Goal: Task Accomplishment & Management: Complete application form

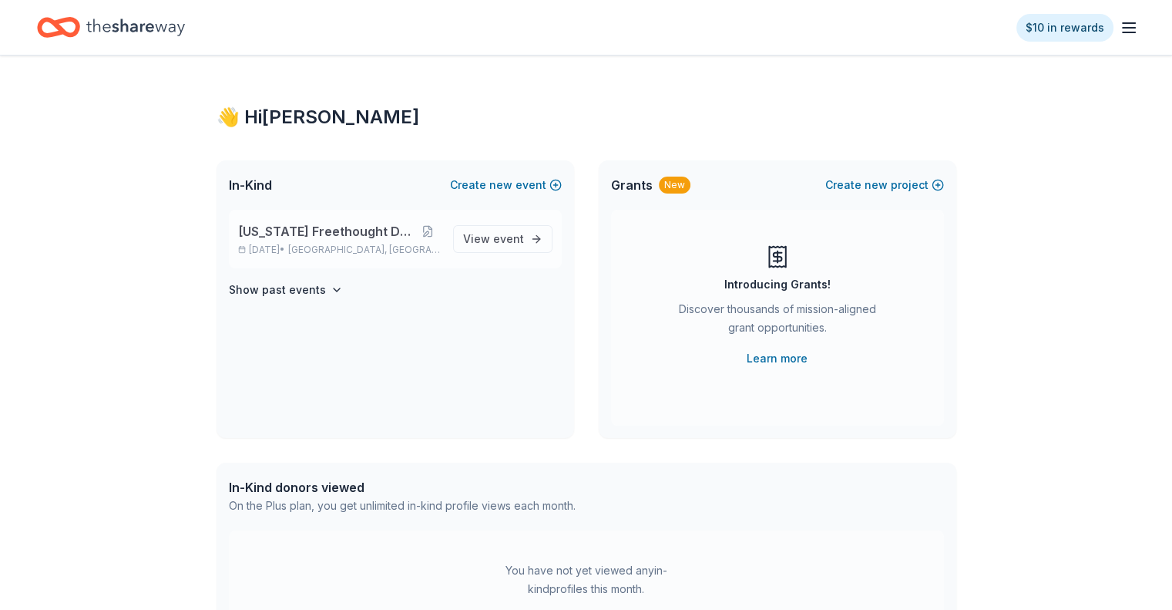
click at [365, 238] on span "[US_STATE] Freethought Day 2025" at bounding box center [326, 231] width 177 height 19
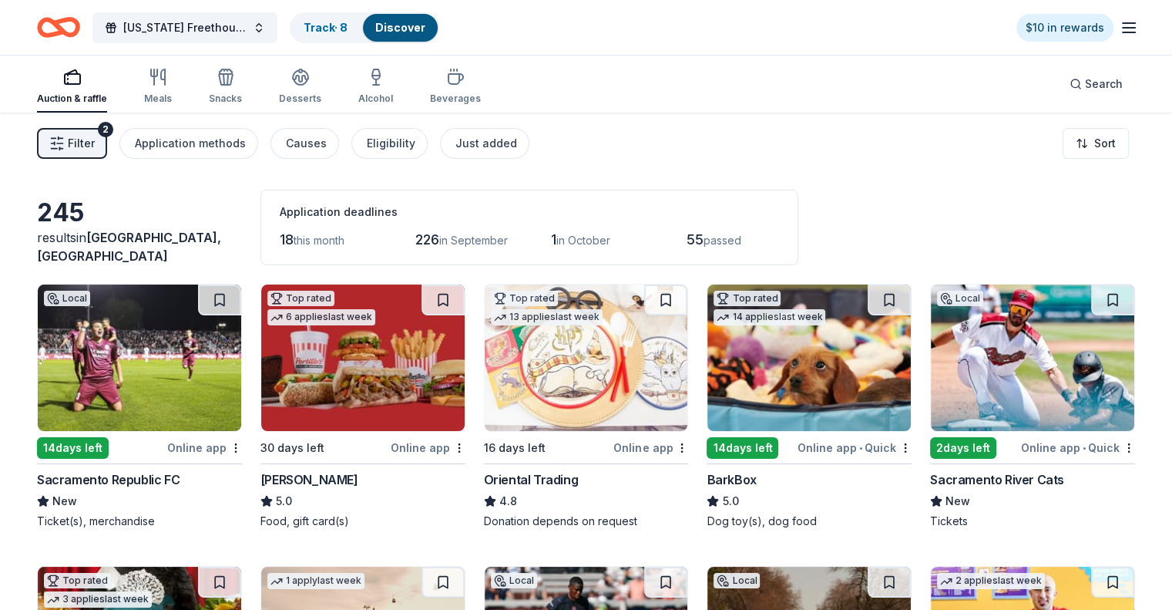
click at [745, 434] on div "Top rated 14 applies last week 14 days left Online app • Quick BarkBox 5.0 Dog …" at bounding box center [809, 406] width 205 height 245
click at [93, 452] on div "14 days left" at bounding box center [73, 448] width 72 height 22
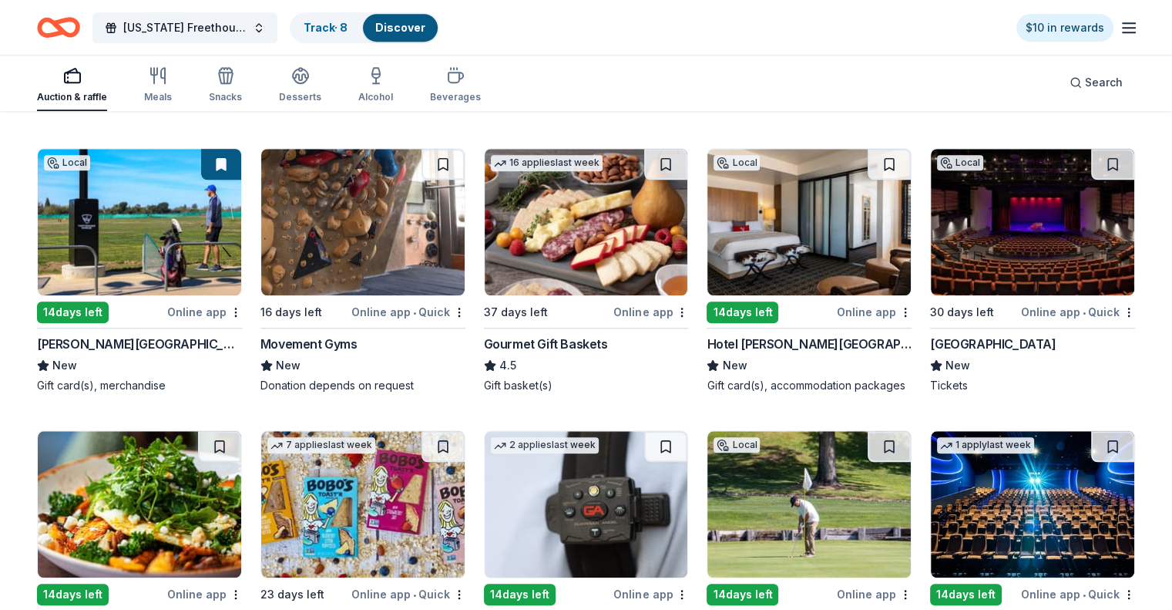
scroll to position [1312, 0]
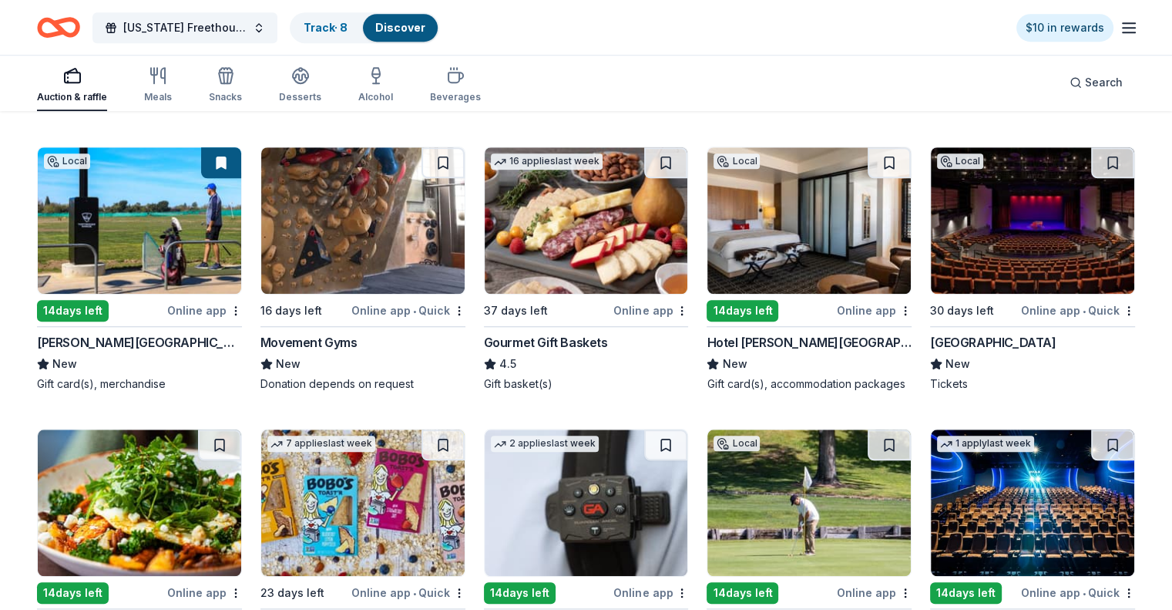
click at [62, 315] on div "14 days left" at bounding box center [73, 311] width 72 height 22
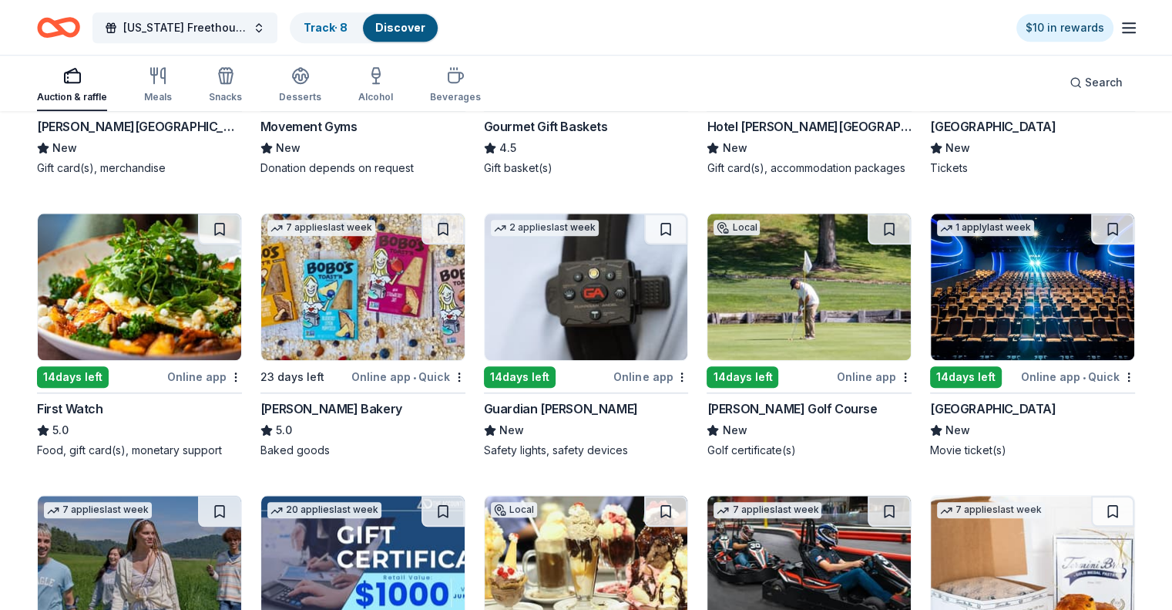
scroll to position [1529, 0]
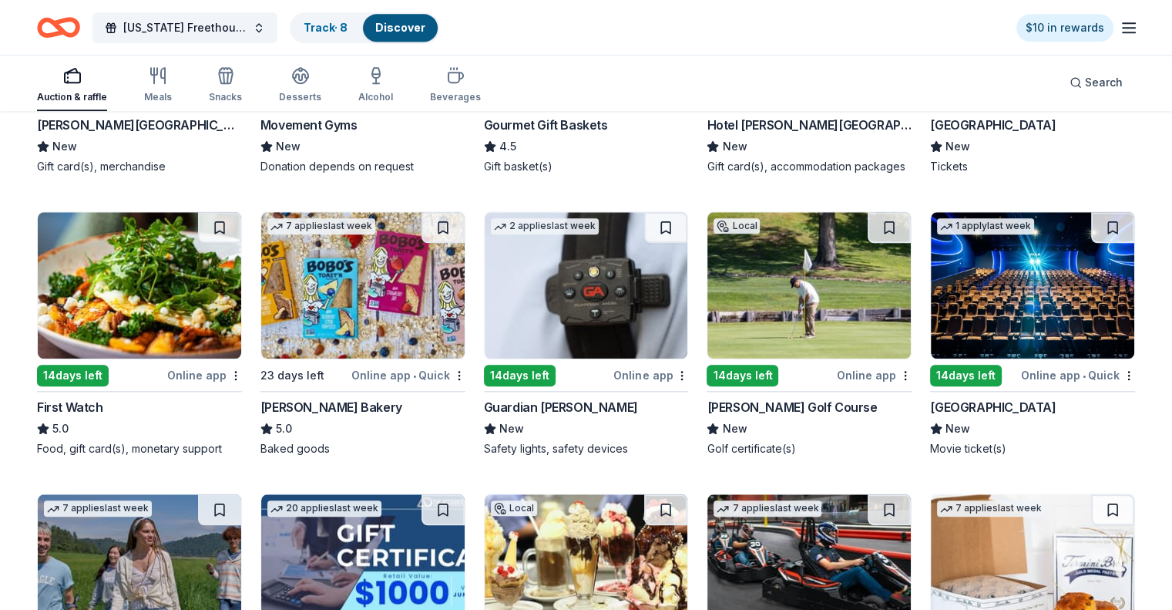
click at [103, 381] on div "14 days left" at bounding box center [73, 376] width 72 height 22
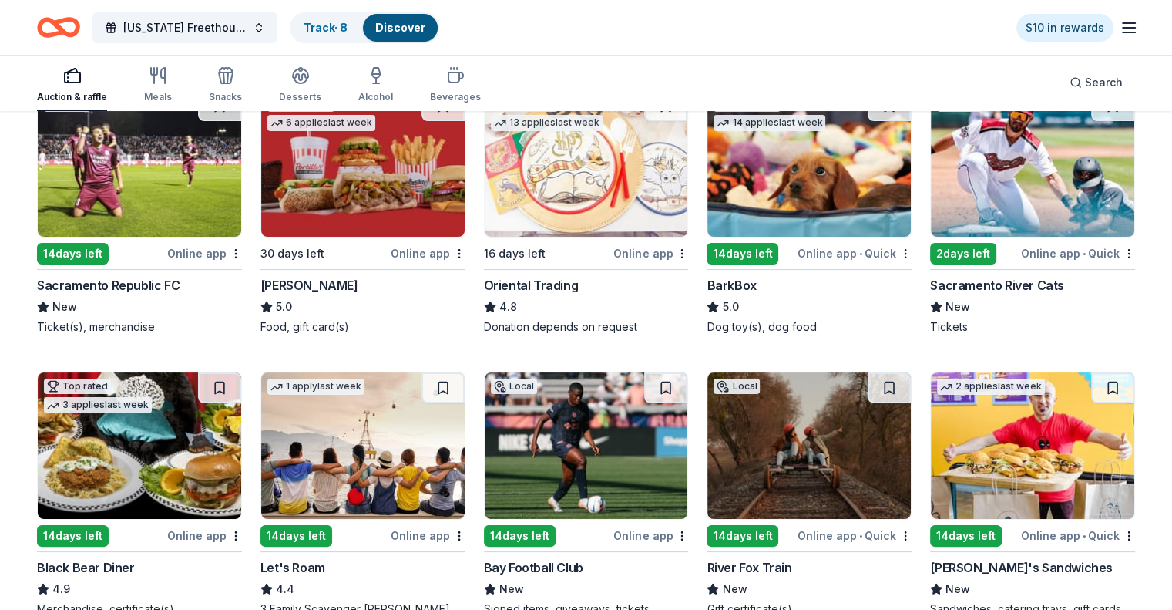
scroll to position [191, 0]
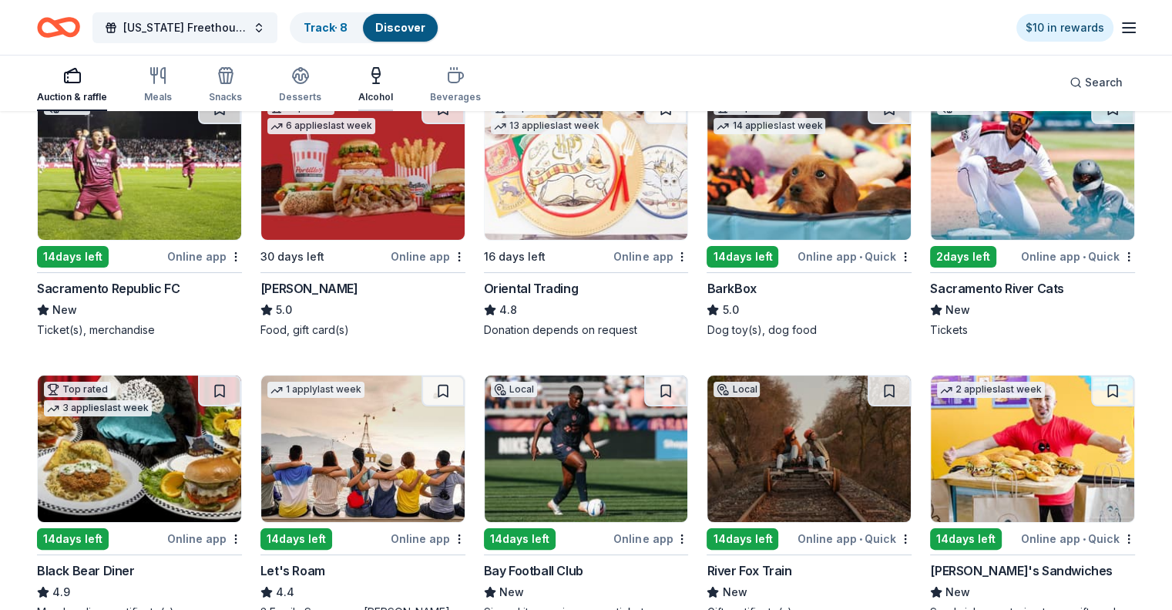
click at [376, 83] on icon "button" at bounding box center [376, 80] width 0 height 5
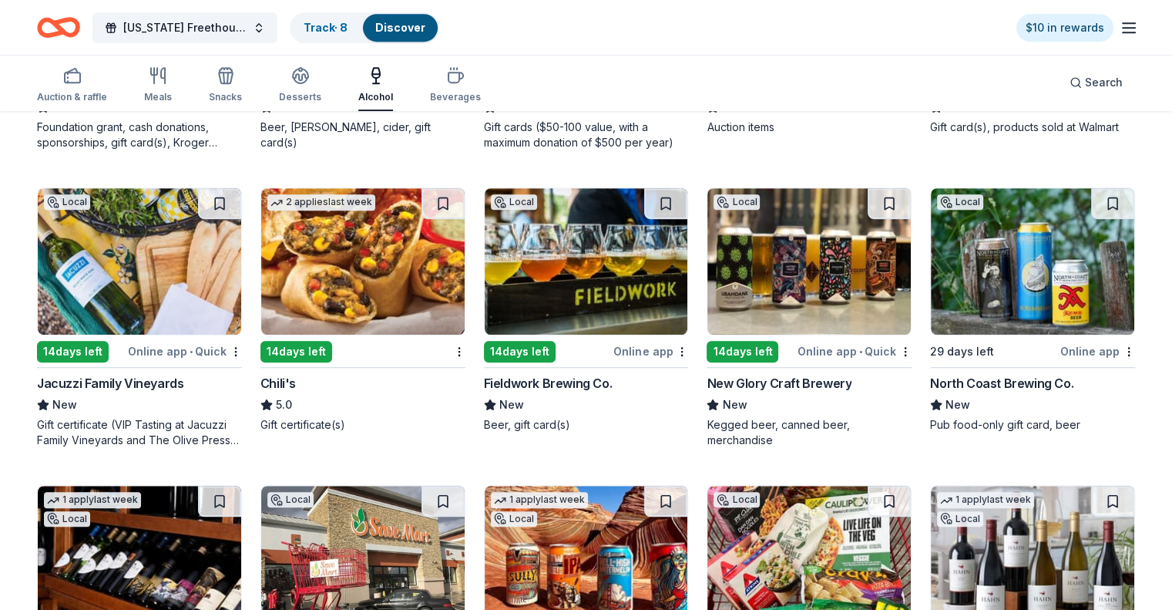
scroll to position [1023, 0]
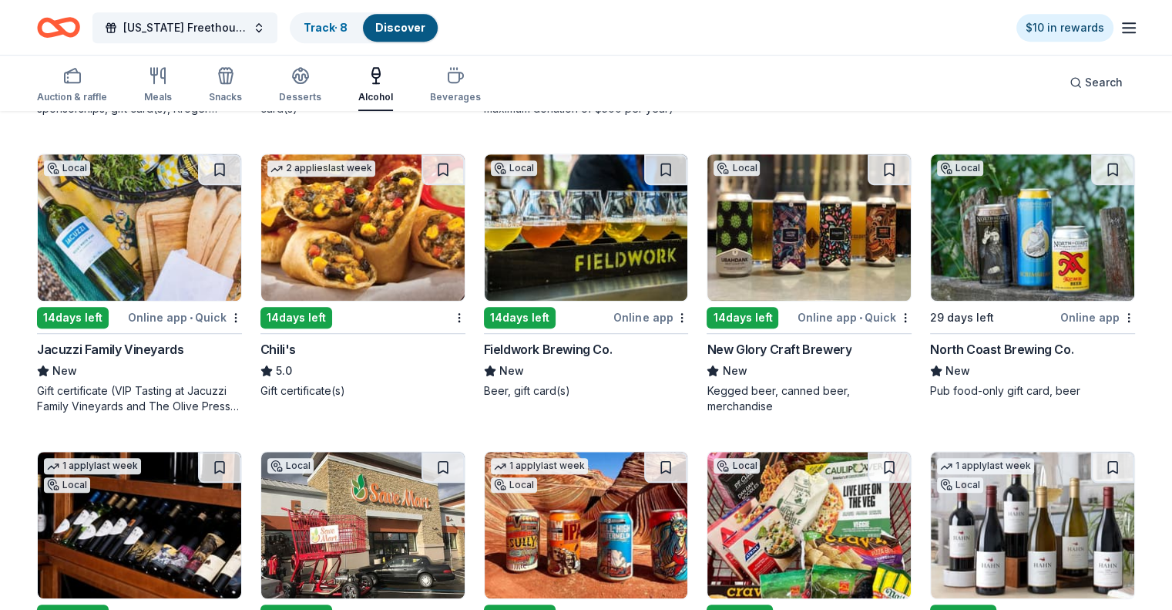
click at [390, 257] on img at bounding box center [363, 227] width 204 height 146
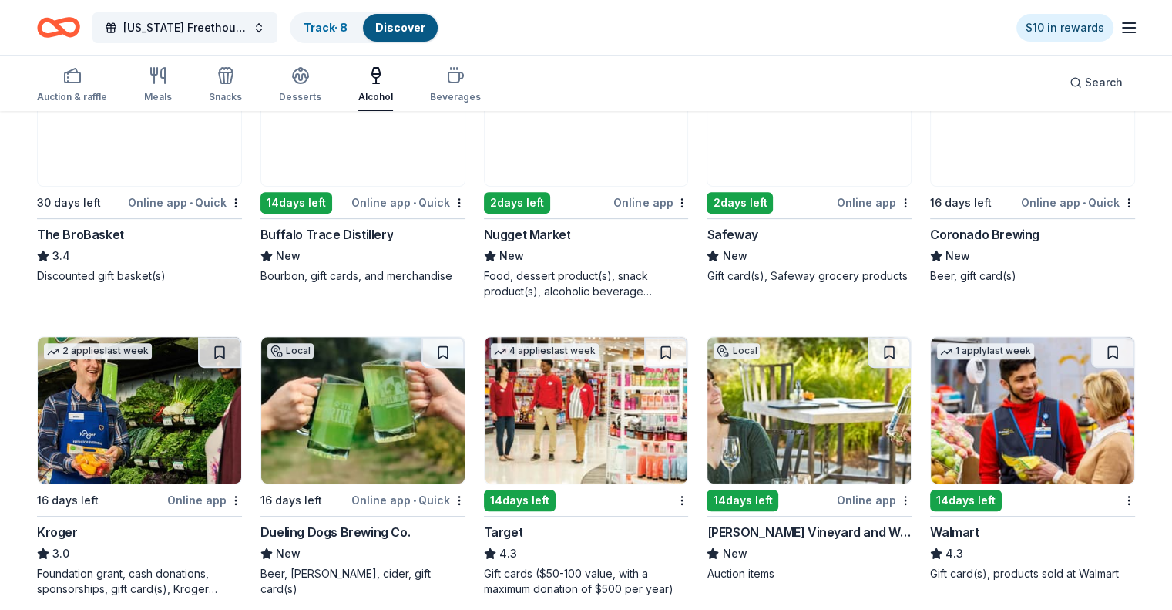
scroll to position [542, 0]
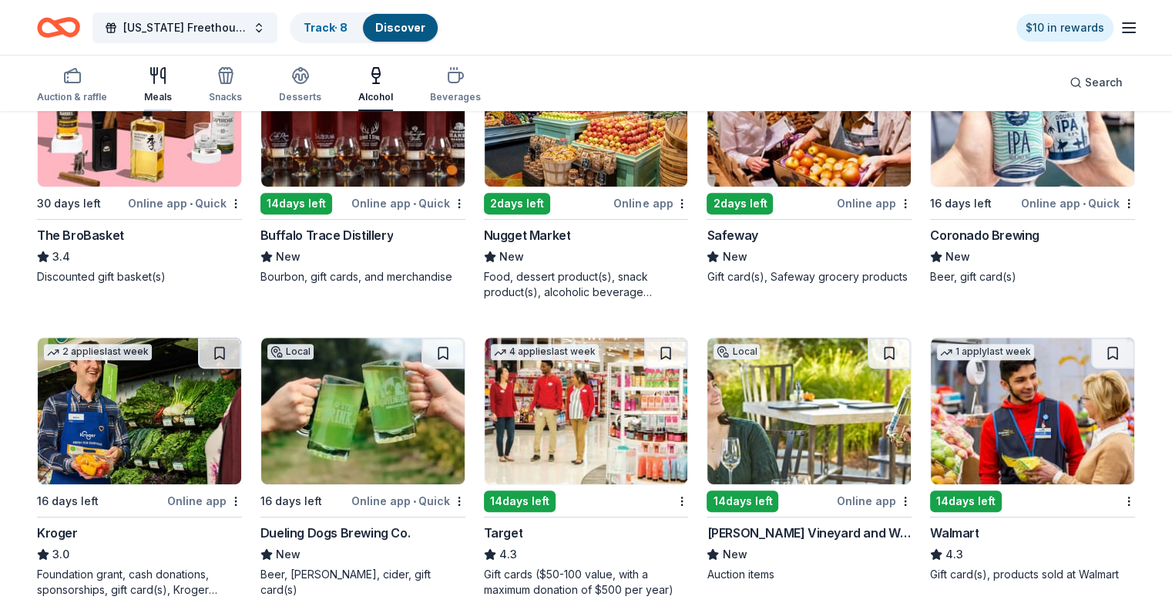
click at [172, 85] on div "Meals" at bounding box center [158, 84] width 28 height 37
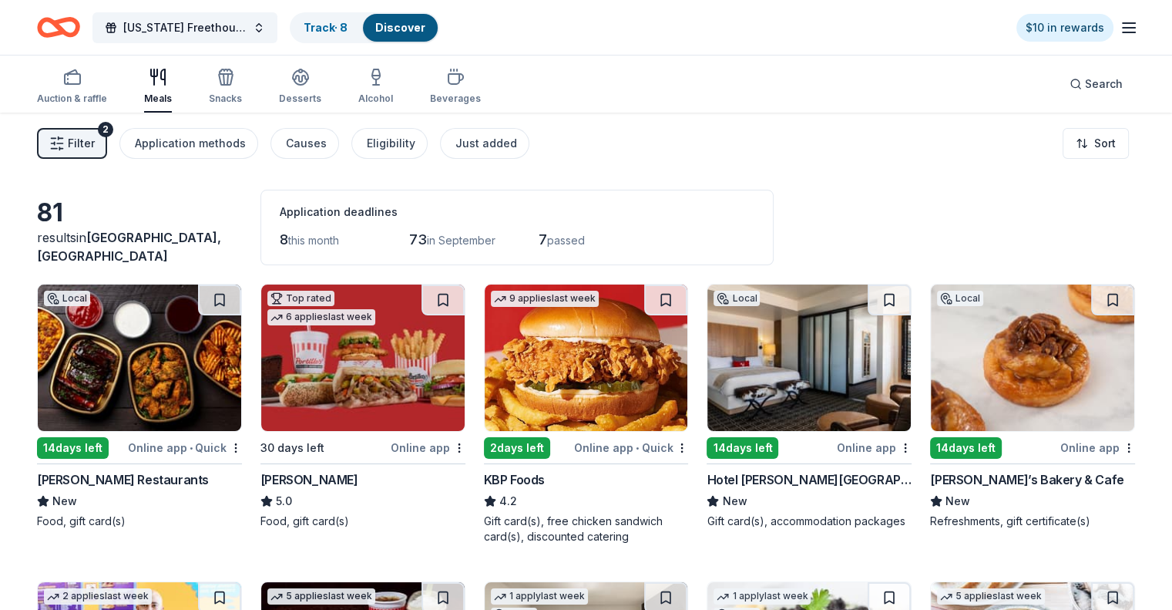
click at [95, 138] on span "Filter" at bounding box center [81, 143] width 27 height 19
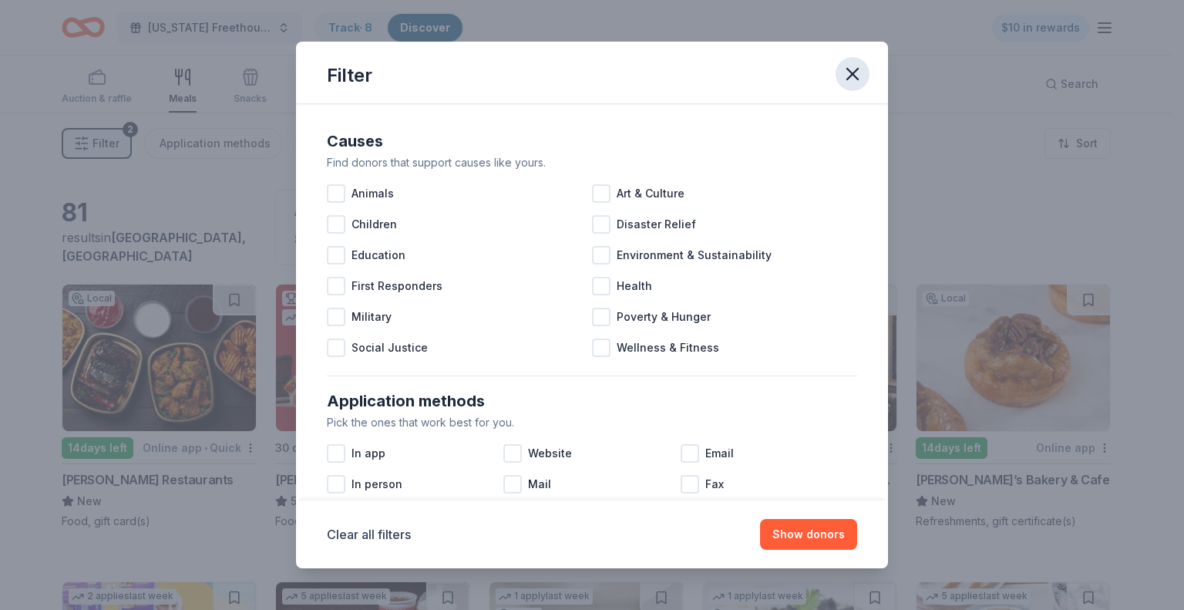
click at [857, 67] on icon "button" at bounding box center [853, 74] width 22 height 22
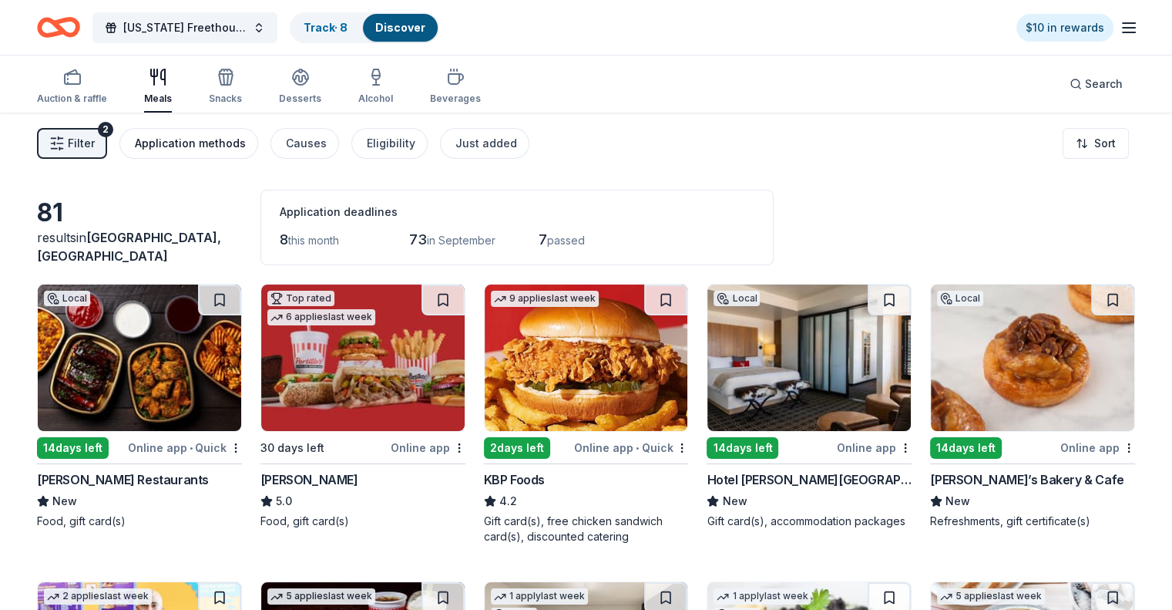
click at [227, 144] on div "Application methods" at bounding box center [190, 143] width 111 height 19
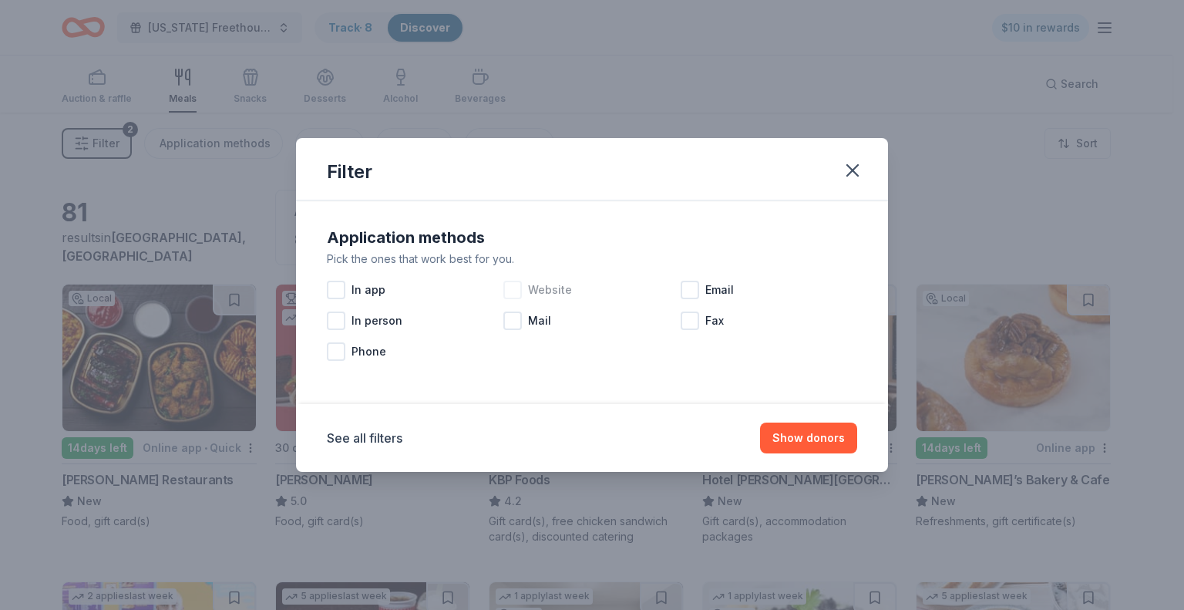
click at [511, 292] on div at bounding box center [512, 290] width 19 height 19
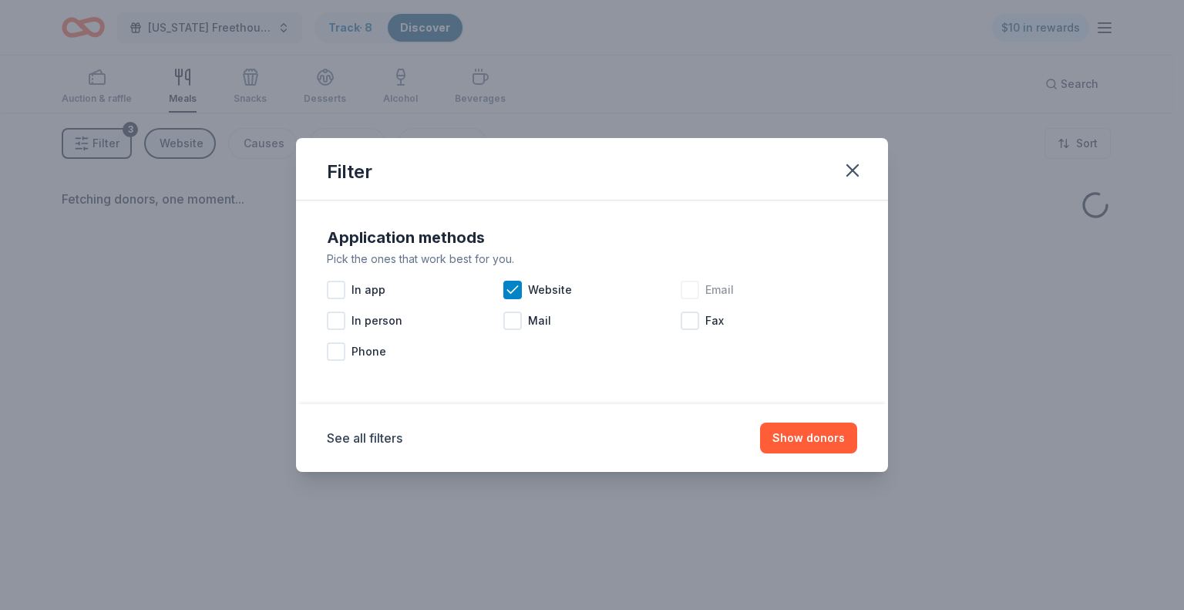
click at [689, 289] on div at bounding box center [690, 290] width 19 height 19
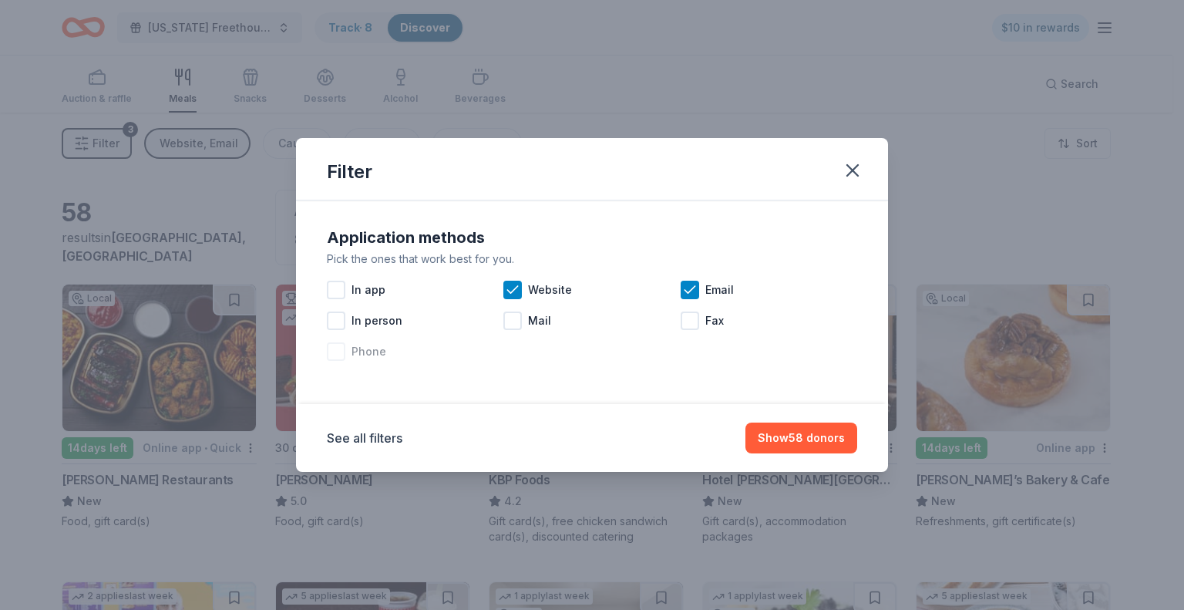
click at [340, 348] on div at bounding box center [336, 351] width 19 height 19
click at [373, 438] on button "See all filters" at bounding box center [365, 438] width 76 height 19
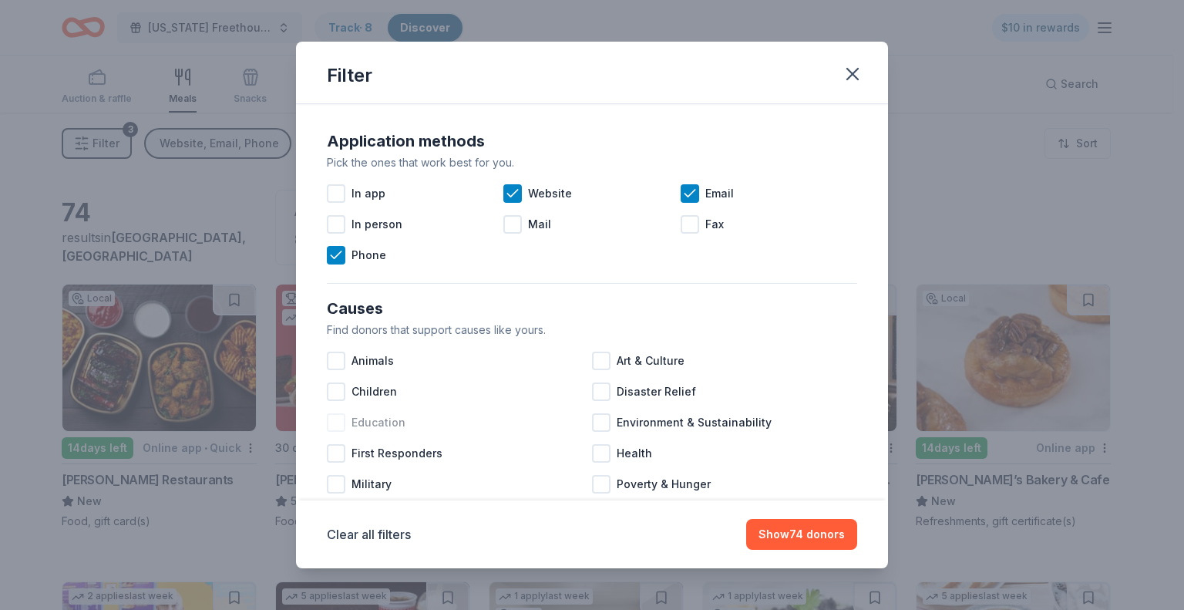
click at [335, 420] on div at bounding box center [336, 422] width 19 height 19
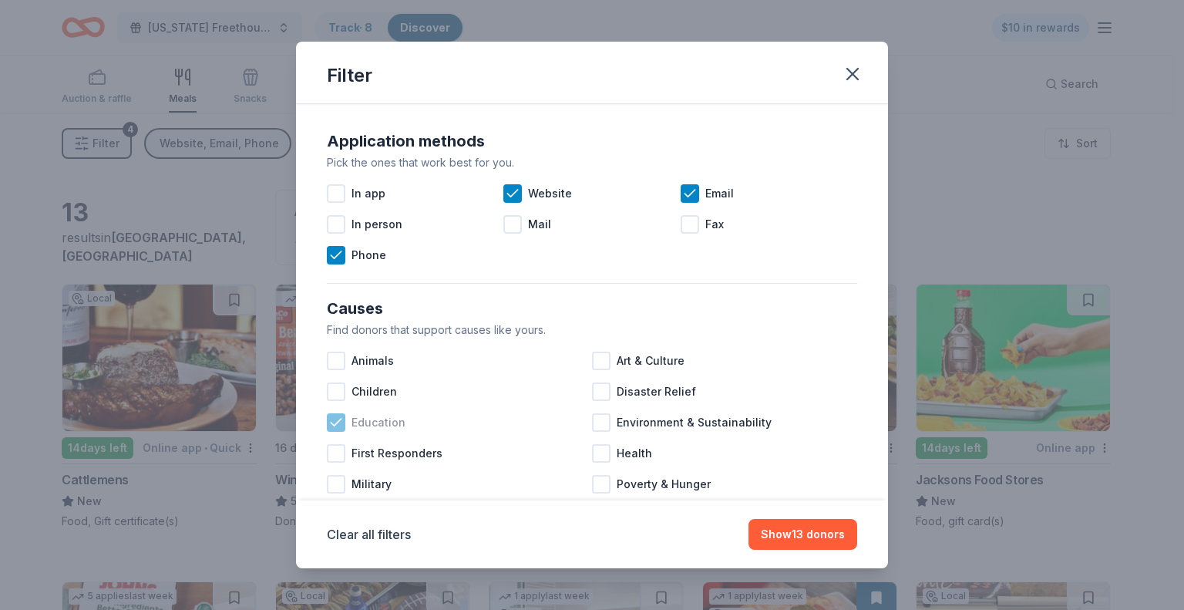
click at [336, 425] on icon at bounding box center [335, 422] width 15 height 15
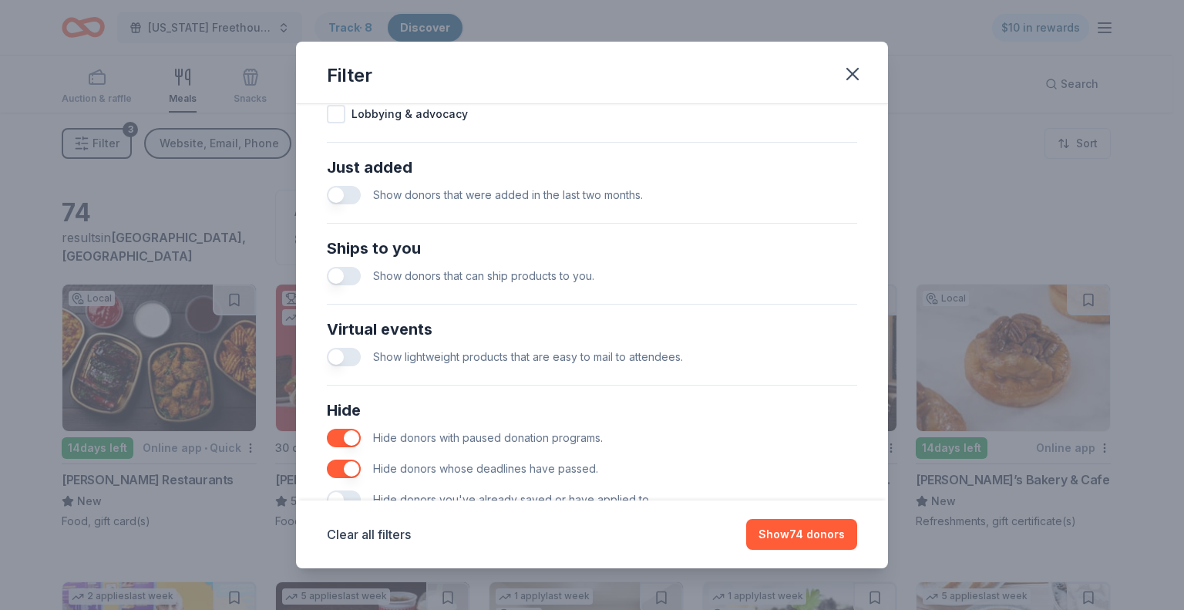
scroll to position [569, 0]
click at [348, 190] on button "button" at bounding box center [344, 194] width 34 height 19
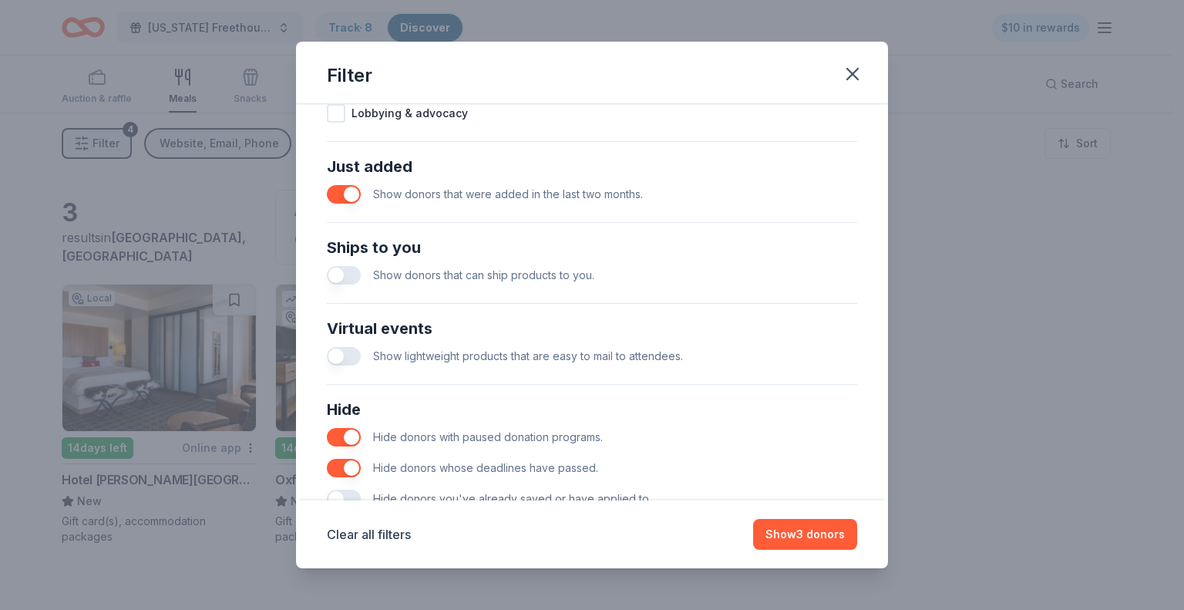
click at [346, 272] on button "button" at bounding box center [344, 275] width 34 height 19
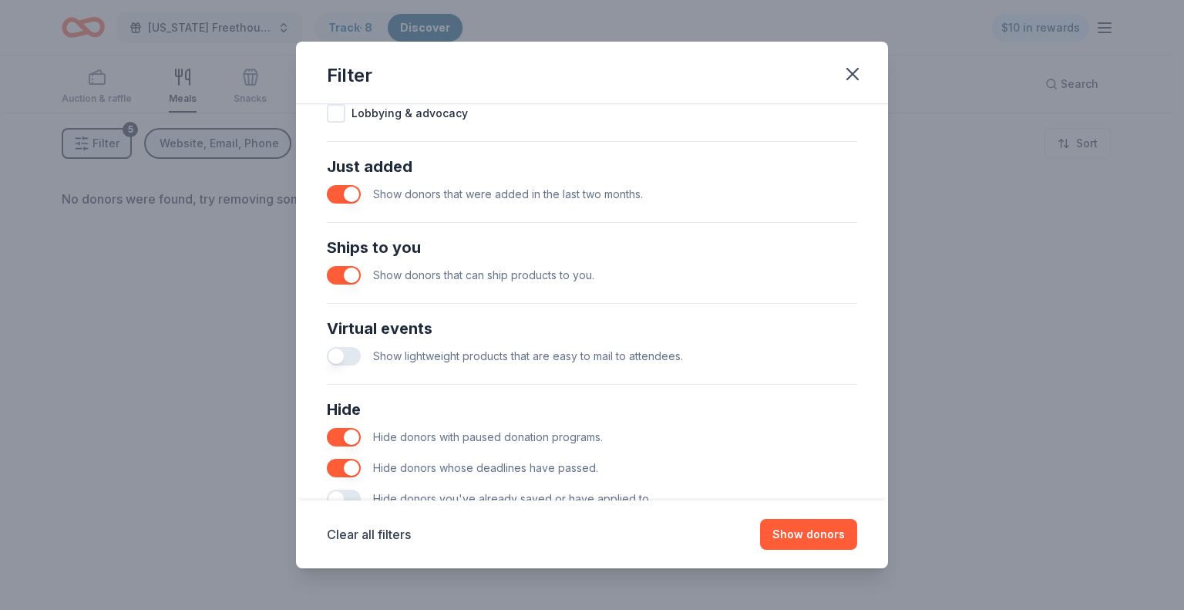
click at [344, 353] on button "button" at bounding box center [344, 356] width 34 height 19
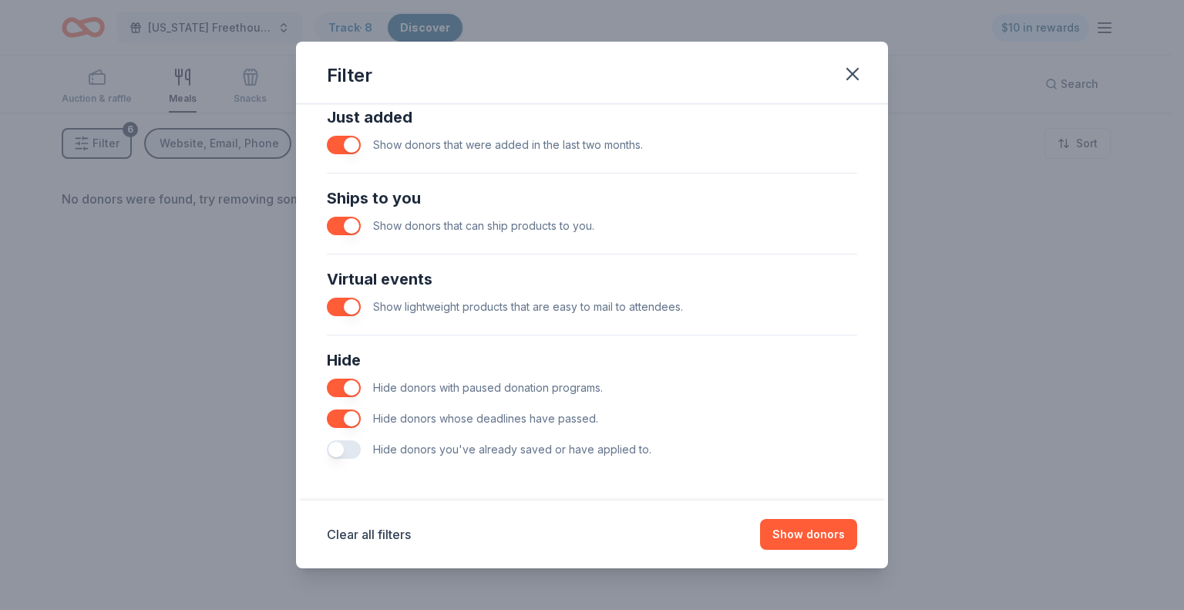
click at [350, 453] on button "button" at bounding box center [344, 449] width 34 height 19
click at [799, 533] on button "Show donors" at bounding box center [808, 534] width 97 height 31
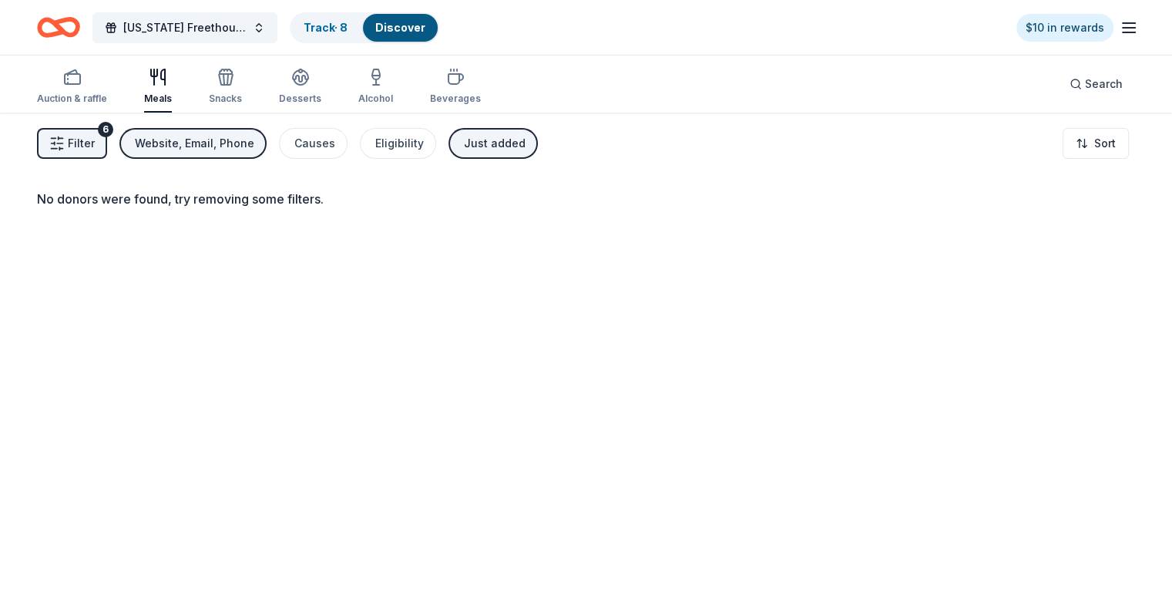
click at [799, 533] on div "No donors were found, try removing some filters." at bounding box center [586, 418] width 1172 height 610
click at [212, 139] on div "Website, Email, Phone" at bounding box center [194, 143] width 119 height 19
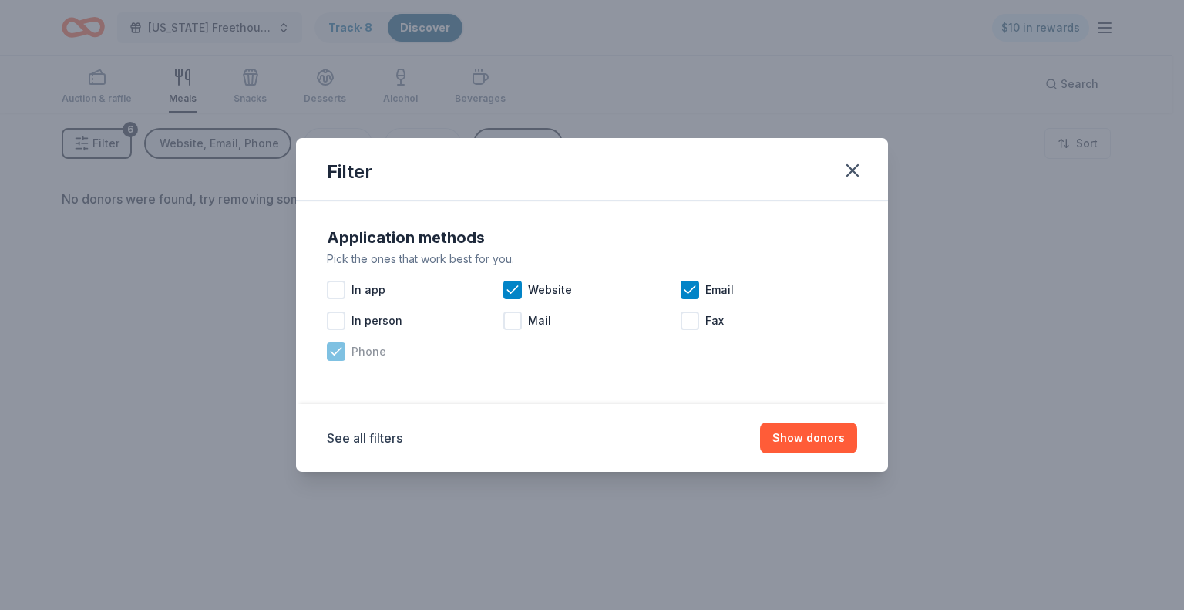
click at [342, 350] on icon at bounding box center [335, 351] width 15 height 15
click at [363, 442] on button "See all filters" at bounding box center [365, 438] width 76 height 19
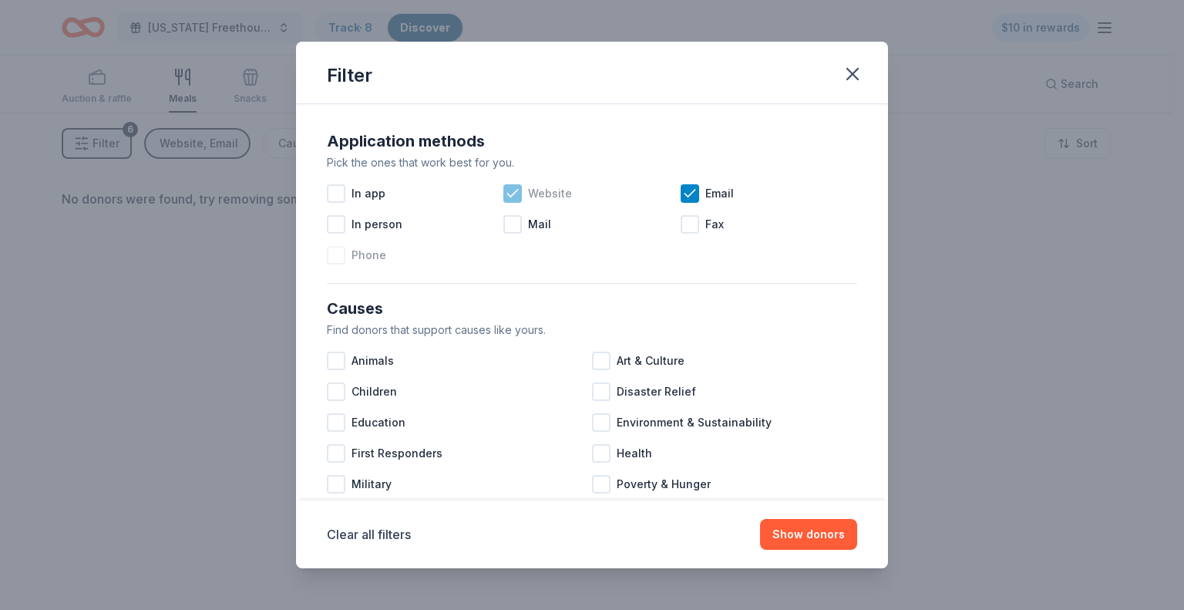
click at [508, 196] on icon at bounding box center [513, 193] width 10 height 7
click at [685, 192] on icon at bounding box center [690, 193] width 10 height 7
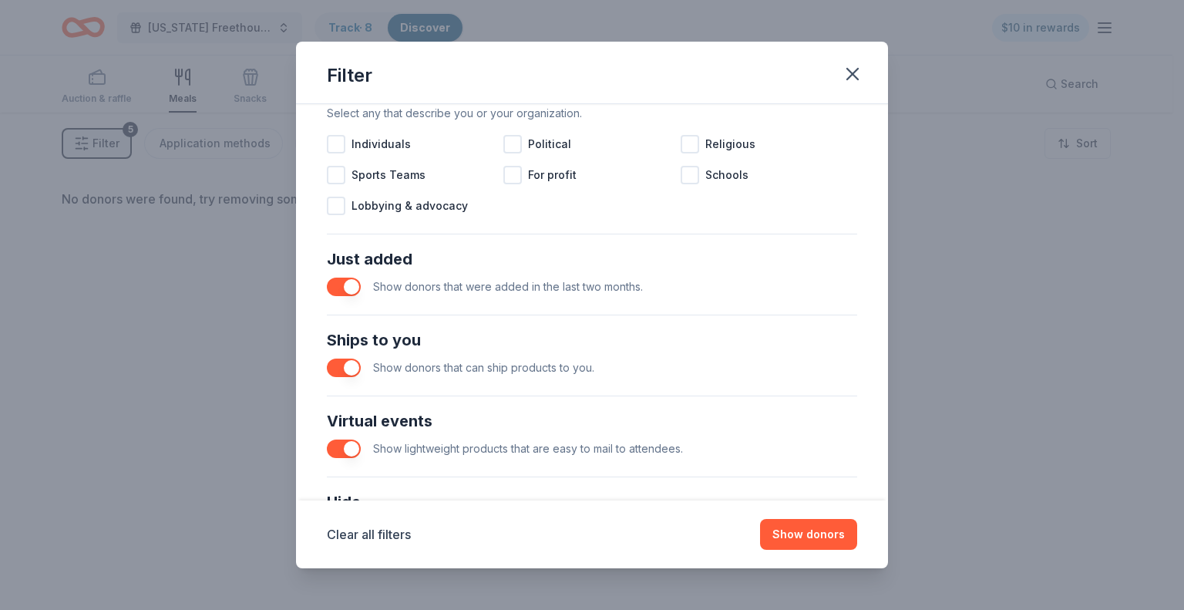
scroll to position [479, 0]
click at [341, 361] on button "button" at bounding box center [344, 365] width 34 height 19
click at [340, 448] on button "button" at bounding box center [344, 446] width 34 height 19
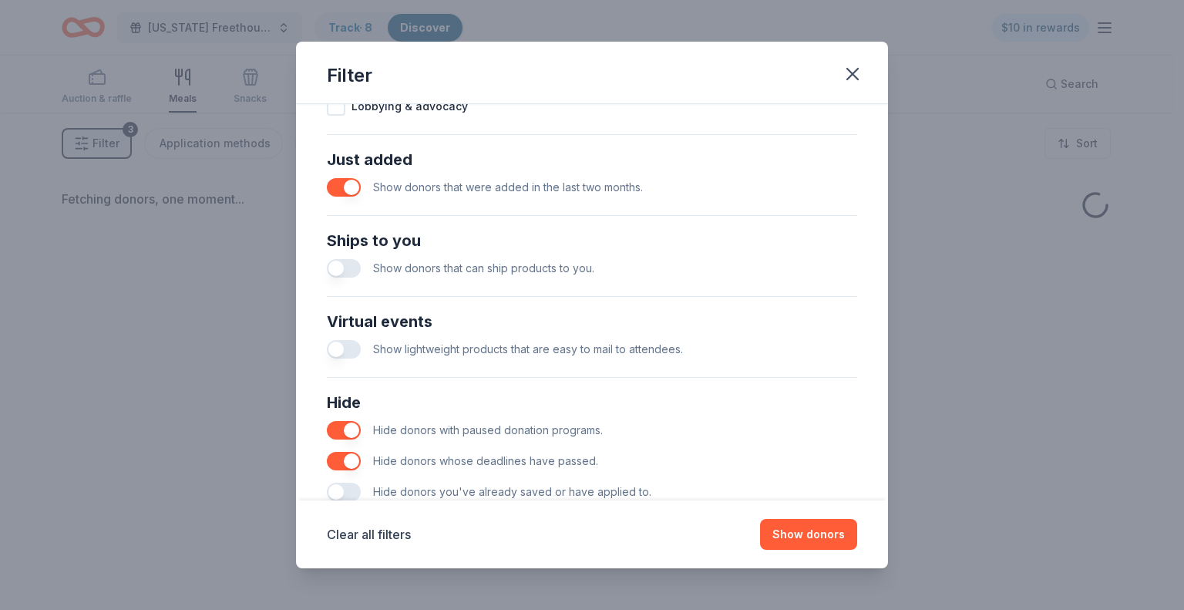
scroll to position [618, 0]
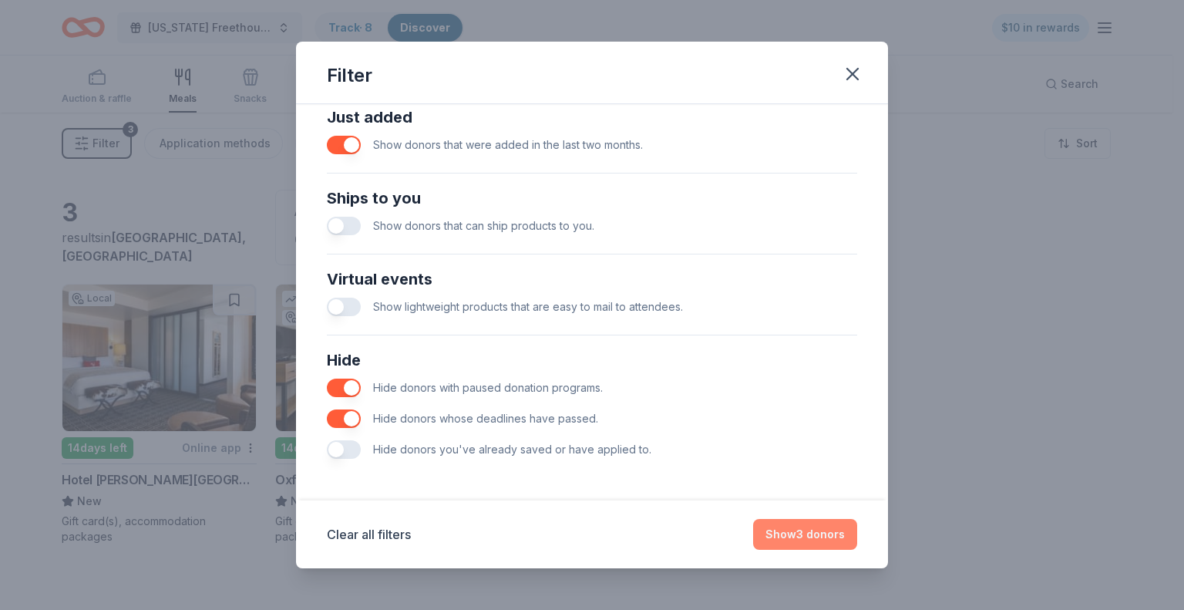
click at [779, 537] on button "Show 3 donors" at bounding box center [805, 534] width 104 height 31
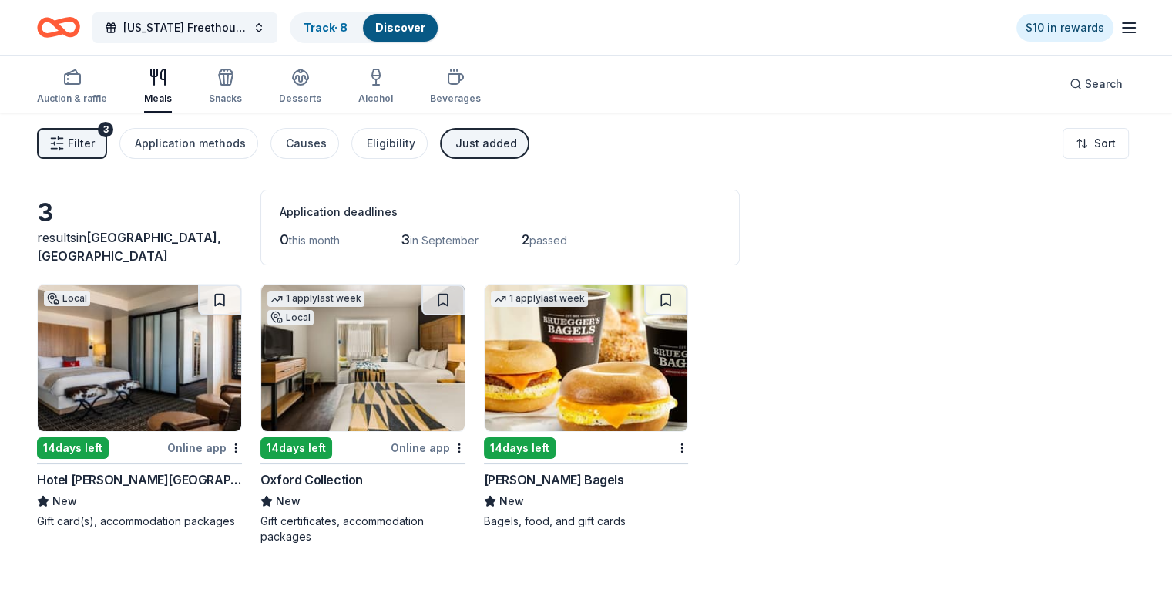
click at [834, 231] on div "3 results in Sacramento, CA Application deadlines 0 this month 3 in September 2…" at bounding box center [586, 228] width 1098 height 76
click at [95, 139] on span "Filter" at bounding box center [81, 143] width 27 height 19
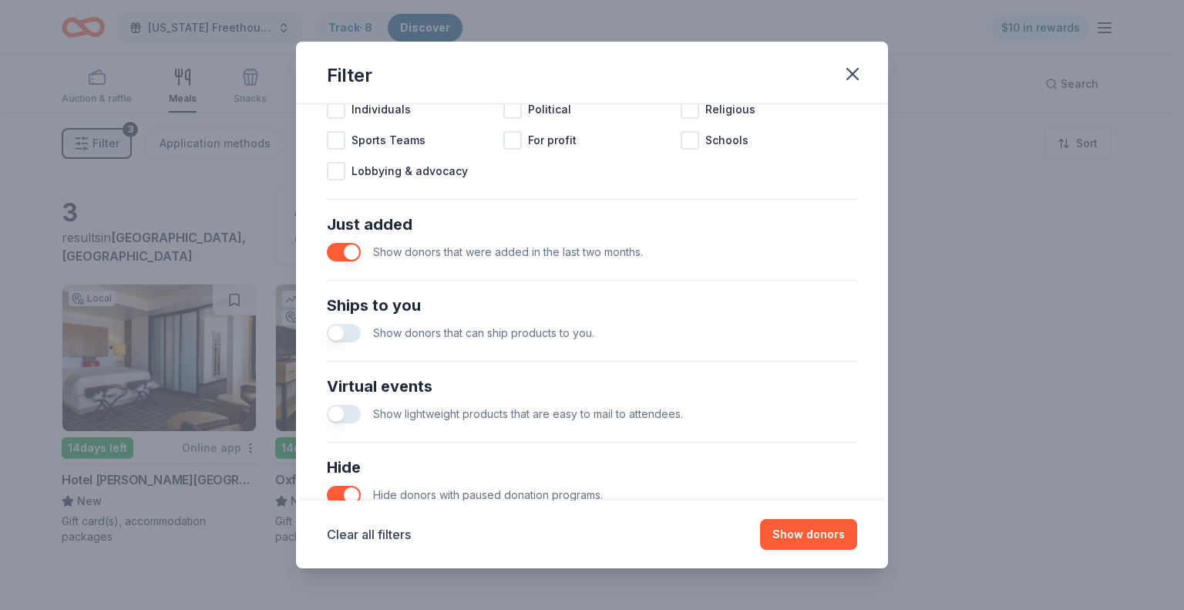
scroll to position [513, 0]
click at [338, 251] on button "button" at bounding box center [344, 250] width 34 height 19
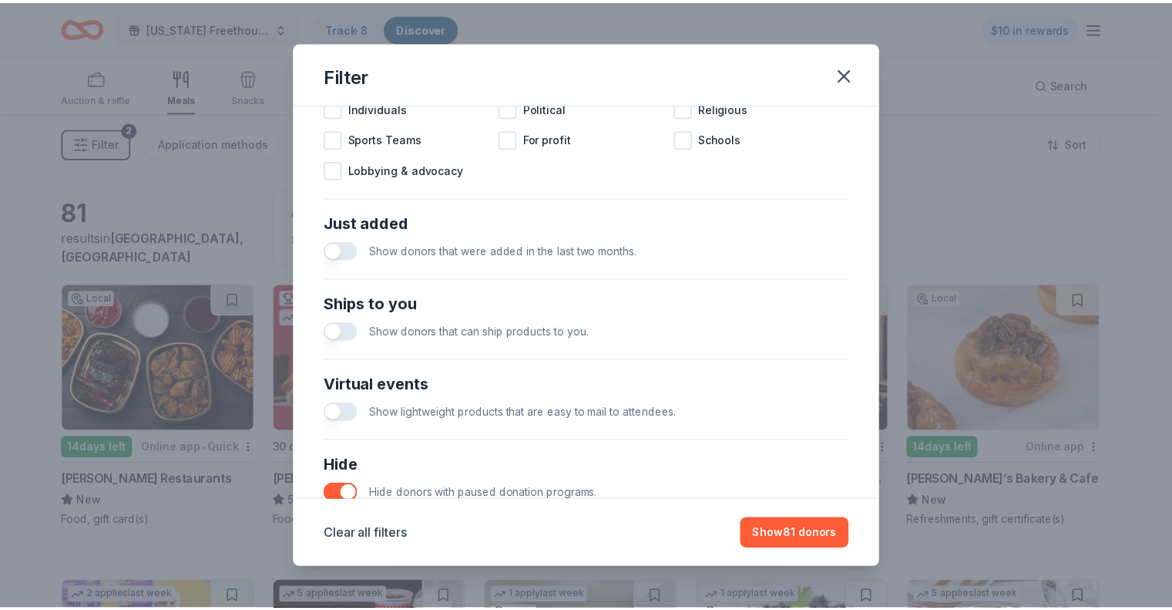
scroll to position [618, 0]
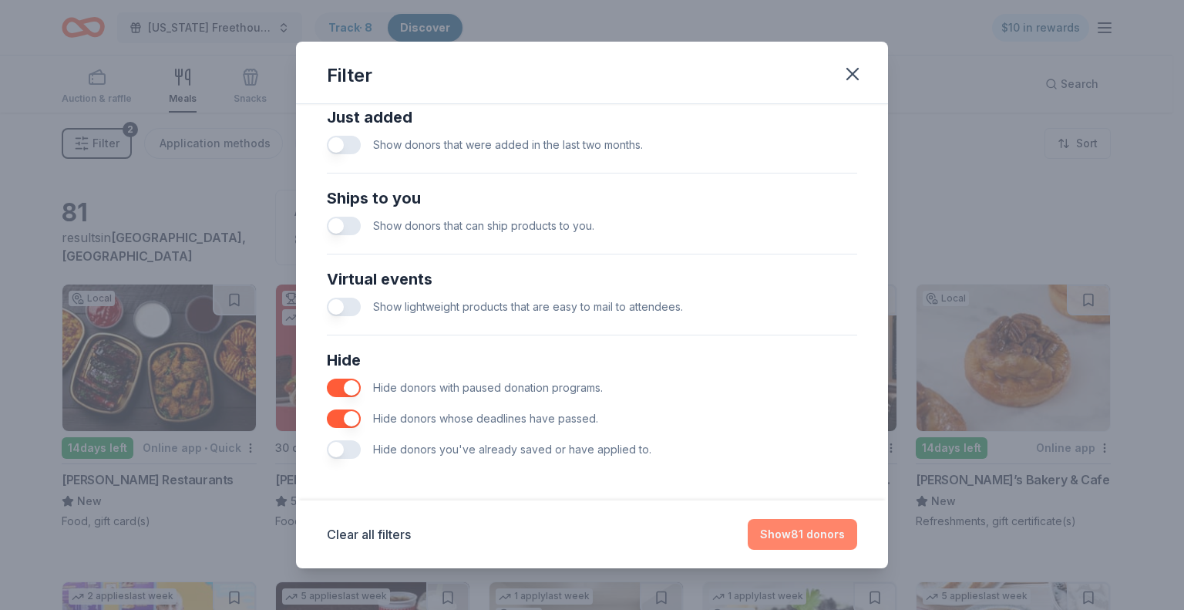
click at [805, 539] on button "Show 81 donors" at bounding box center [802, 534] width 109 height 31
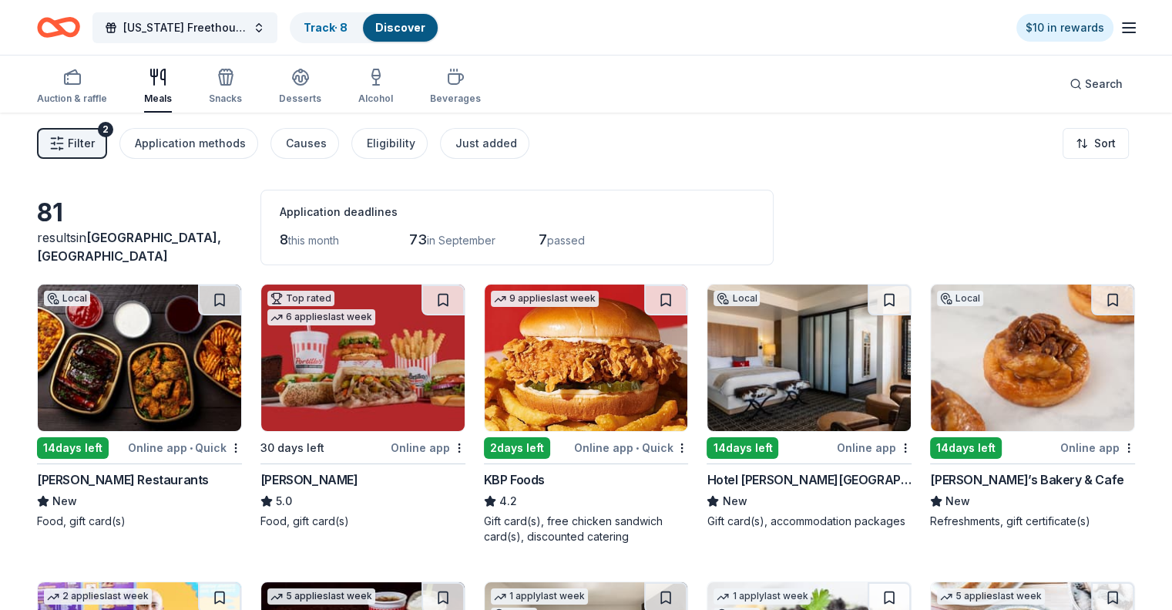
click at [957, 485] on div "Ettore’s Bakery & Cafe" at bounding box center [1026, 479] width 193 height 19
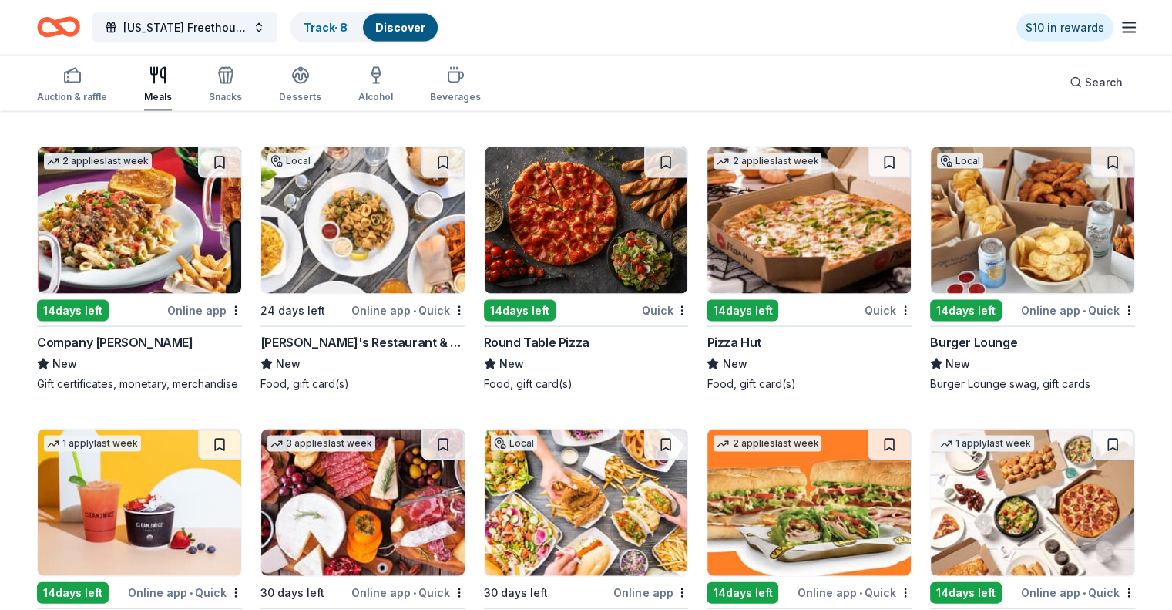
scroll to position [3298, 0]
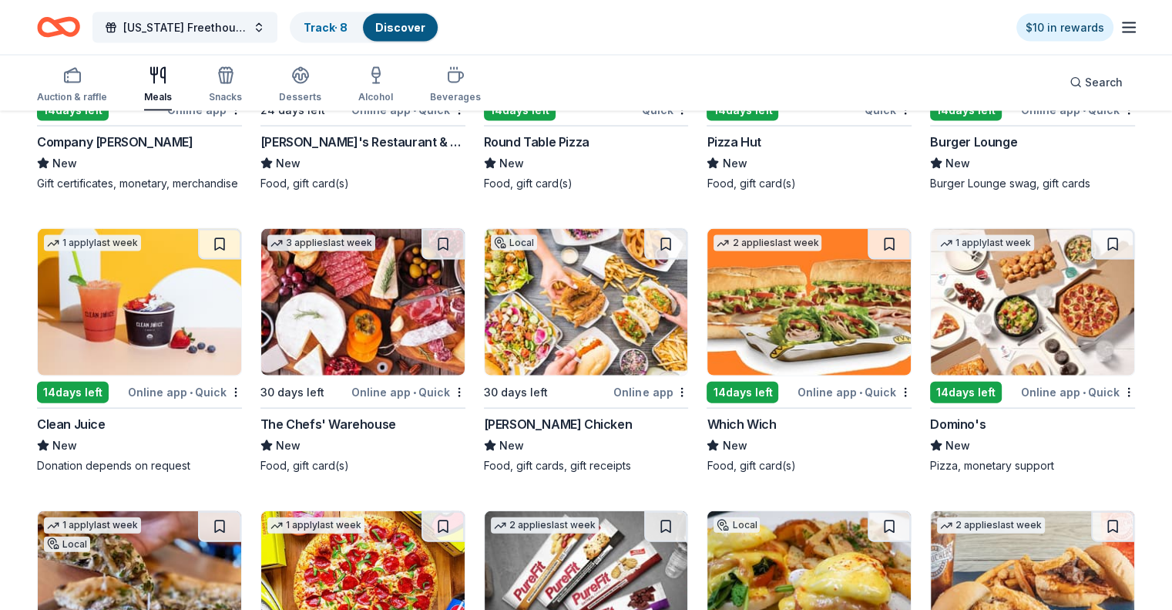
click at [1018, 332] on img at bounding box center [1033, 302] width 204 height 146
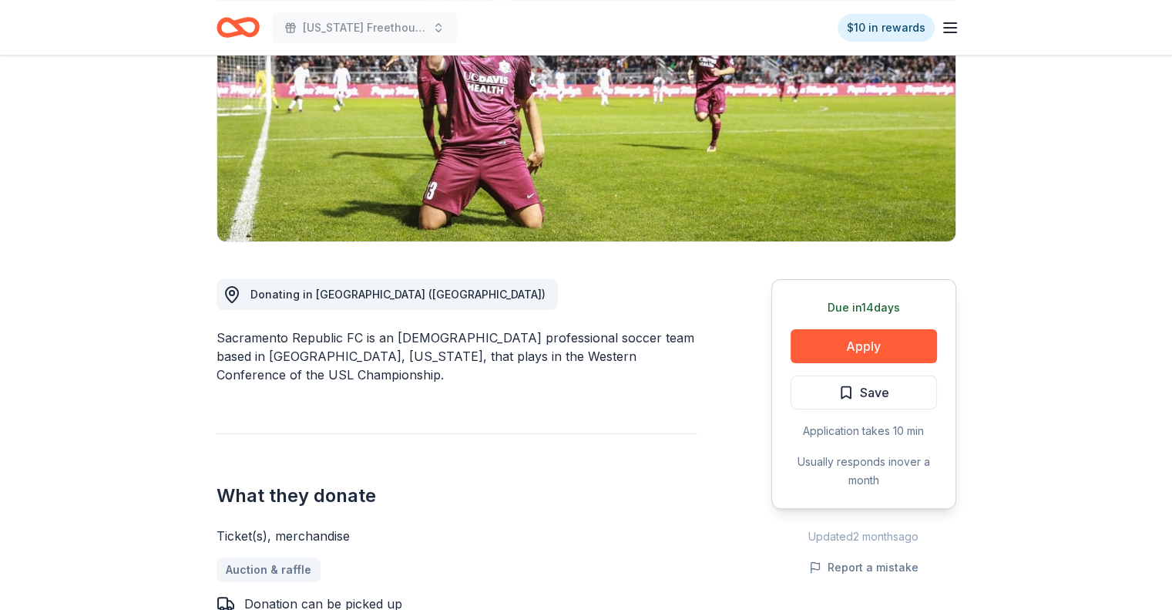
scroll to position [229, 0]
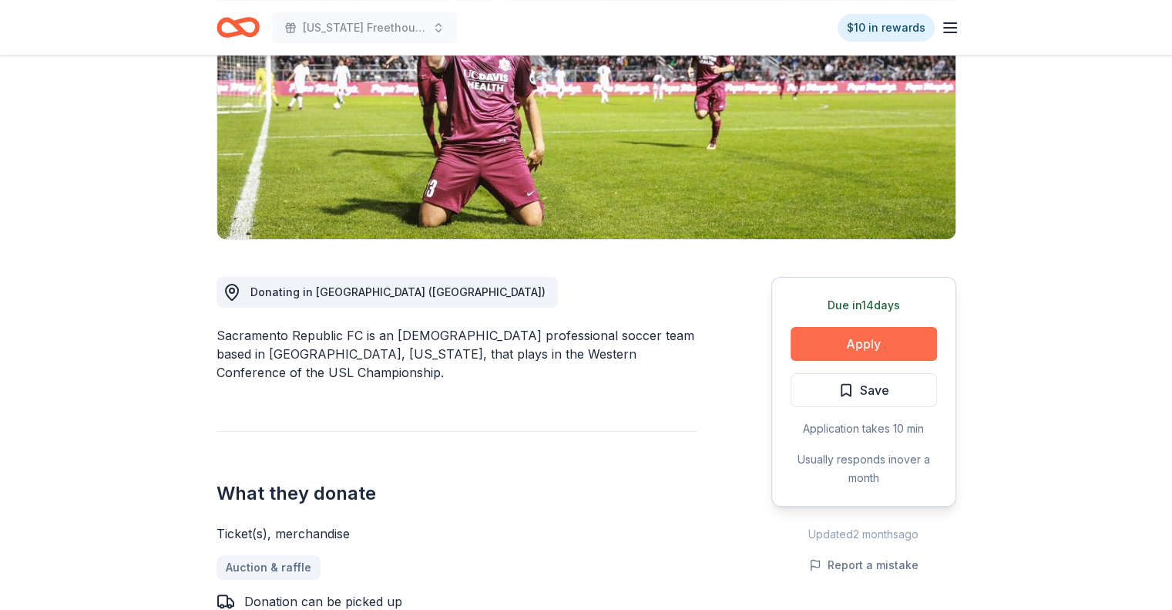
click at [897, 341] on button "Apply" at bounding box center [864, 344] width 146 height 34
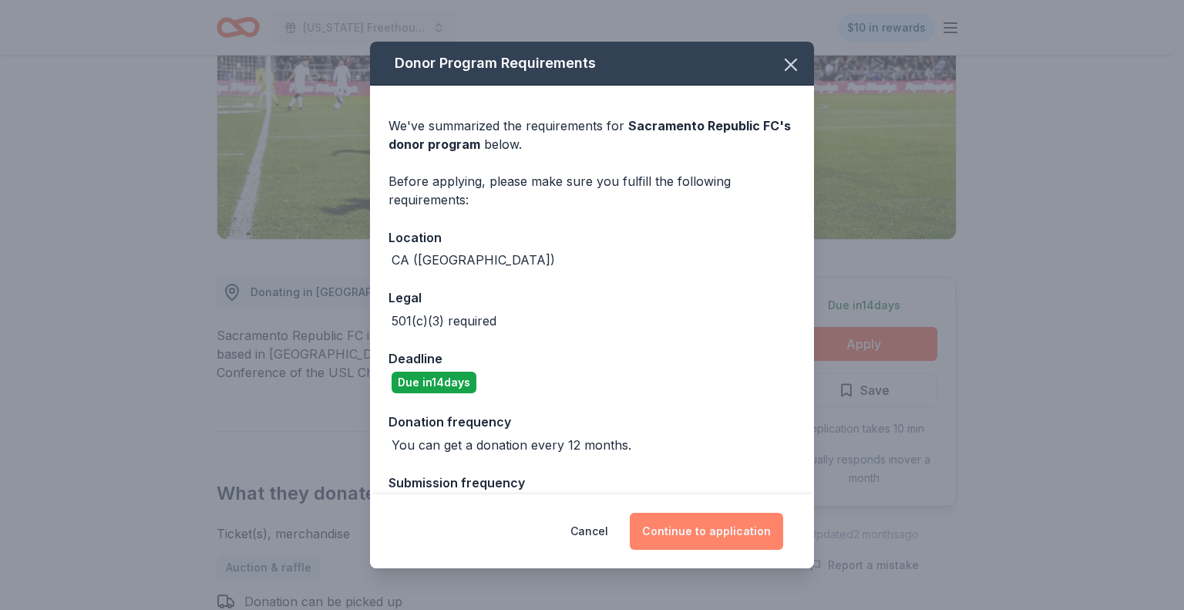
click at [681, 526] on button "Continue to application" at bounding box center [706, 531] width 153 height 37
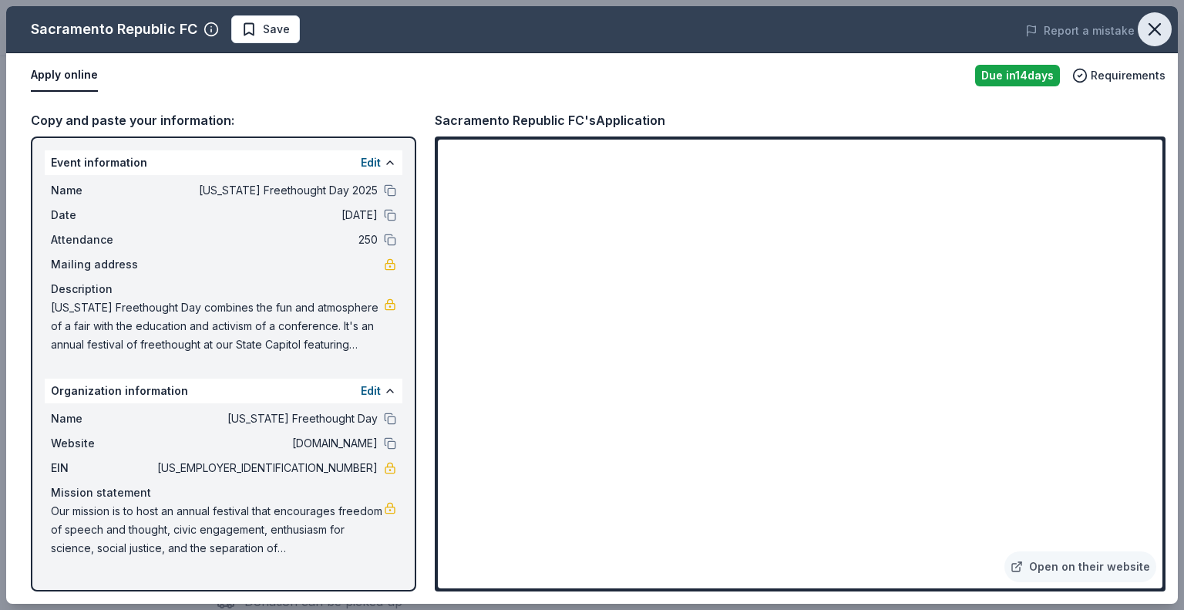
click at [1160, 30] on icon "button" at bounding box center [1155, 30] width 22 height 22
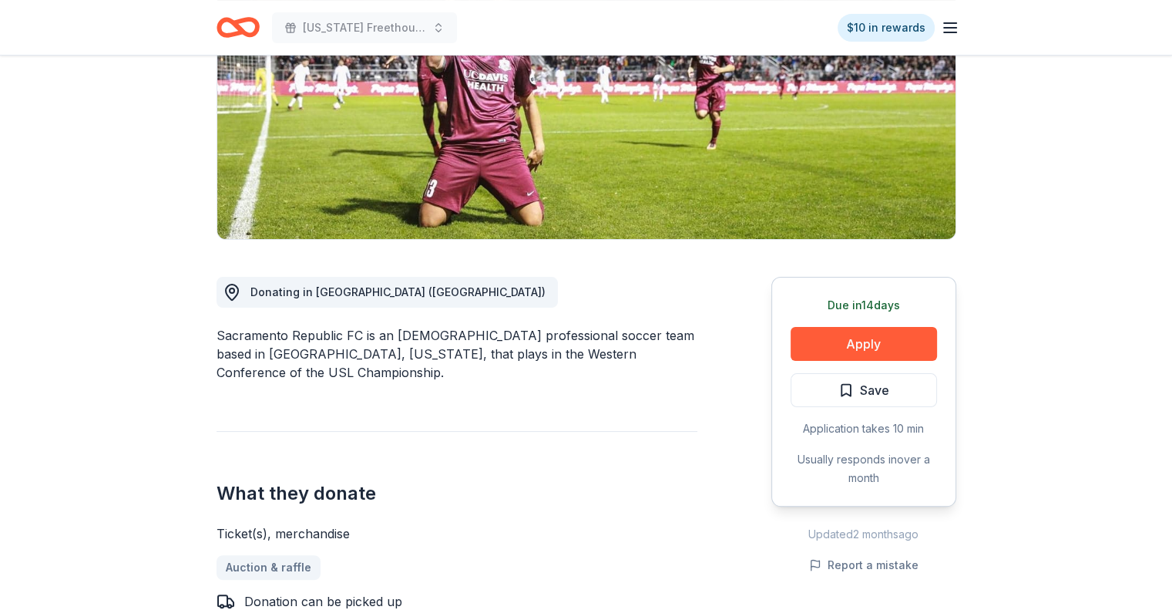
scroll to position [0, 0]
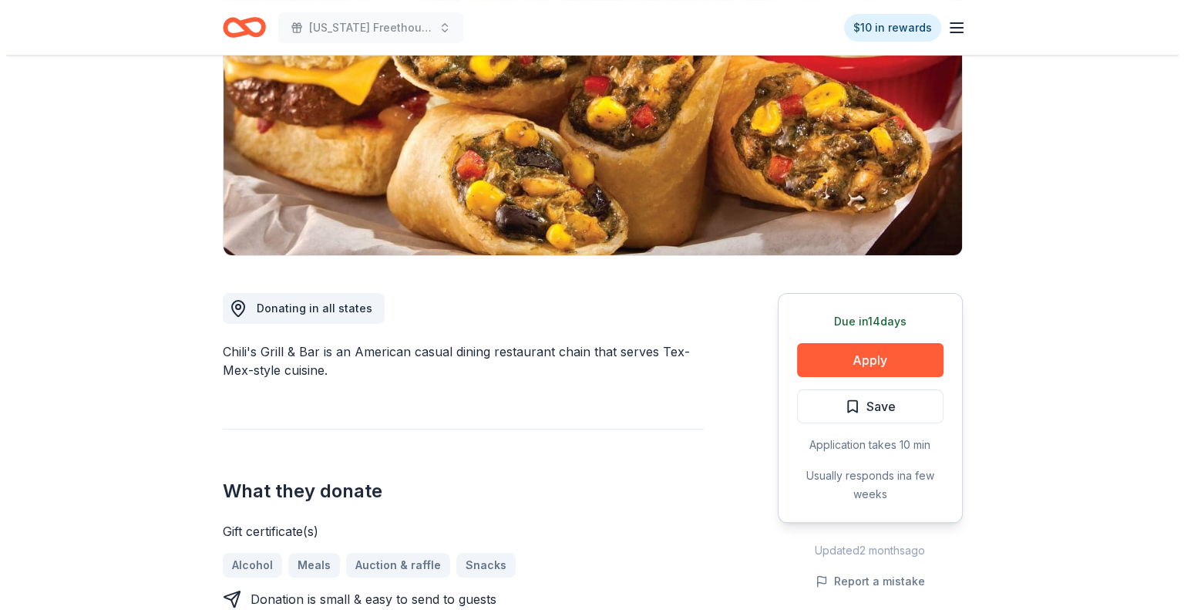
scroll to position [214, 0]
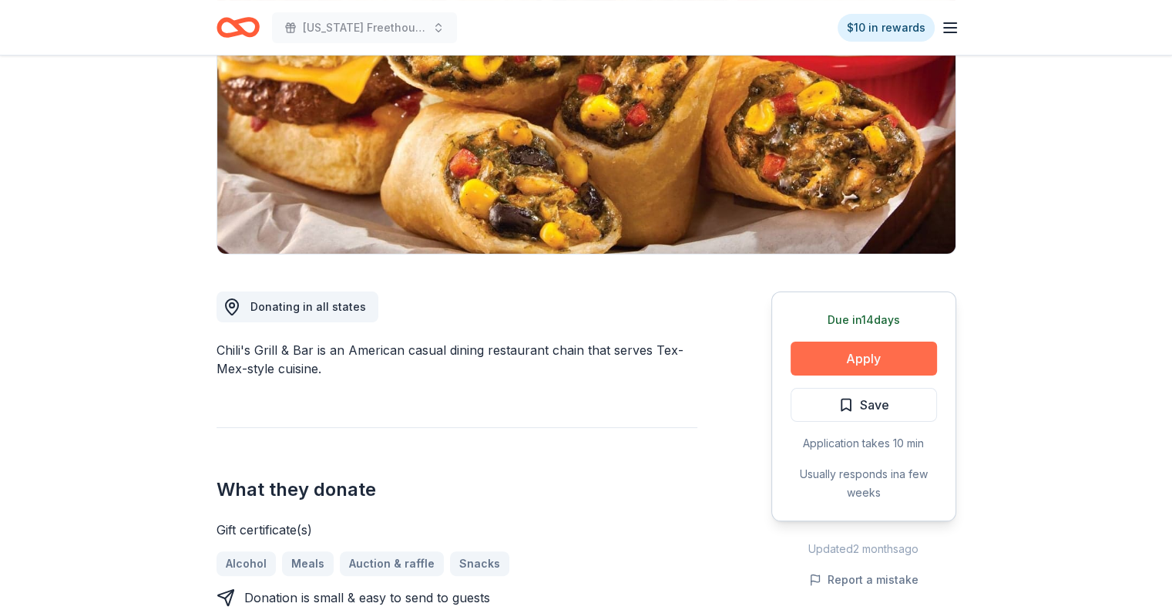
click at [873, 355] on button "Apply" at bounding box center [864, 358] width 146 height 34
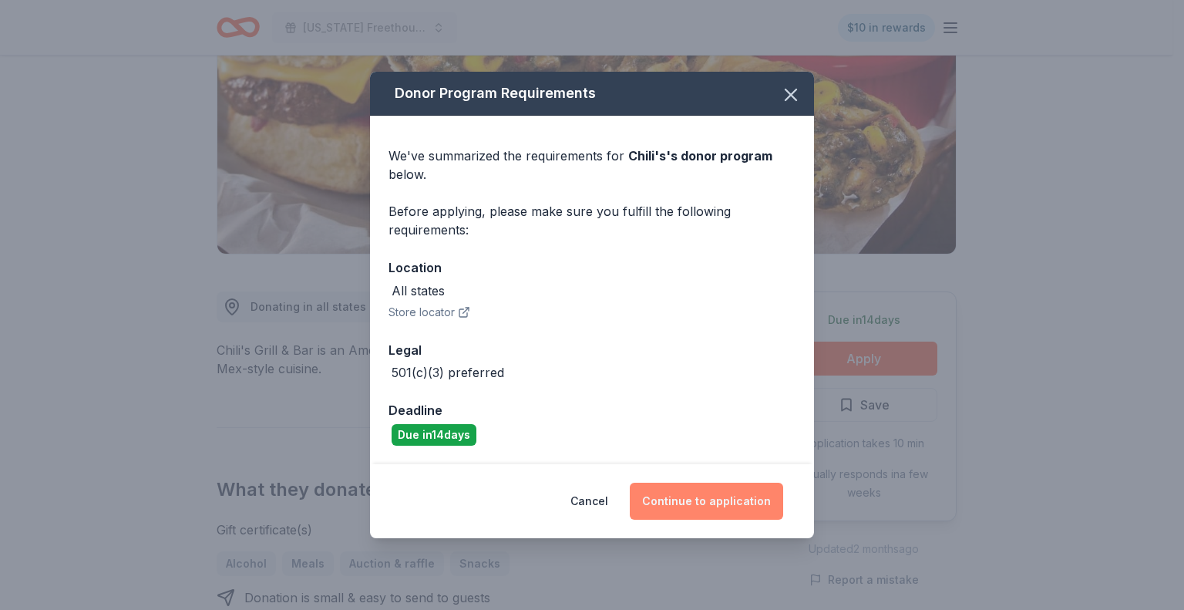
click at [731, 505] on button "Continue to application" at bounding box center [706, 501] width 153 height 37
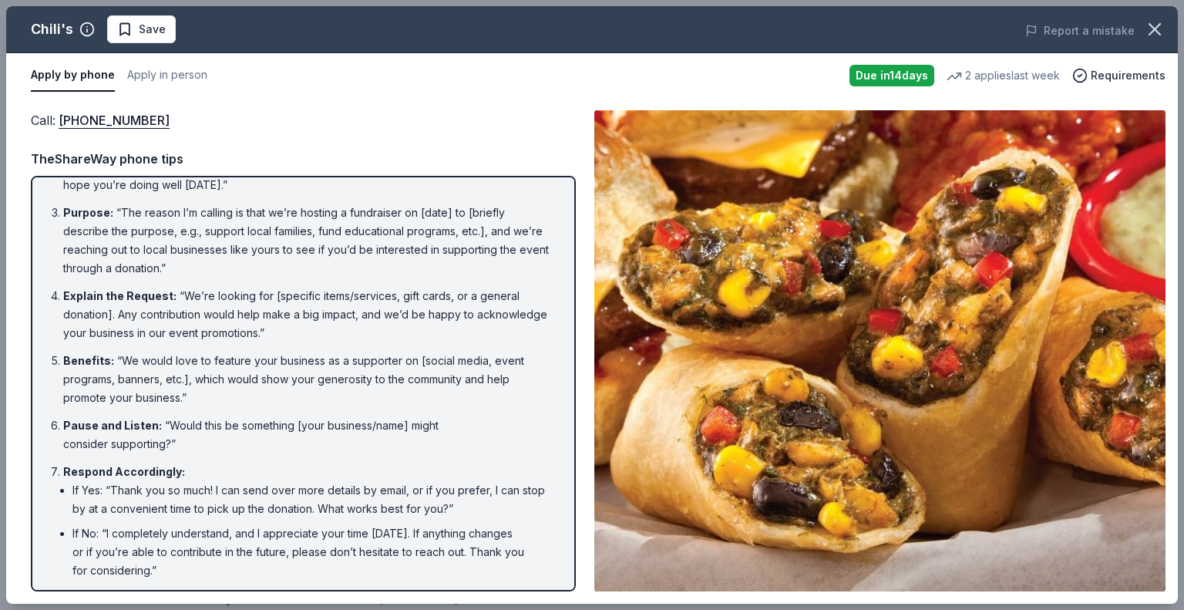
scroll to position [75, 0]
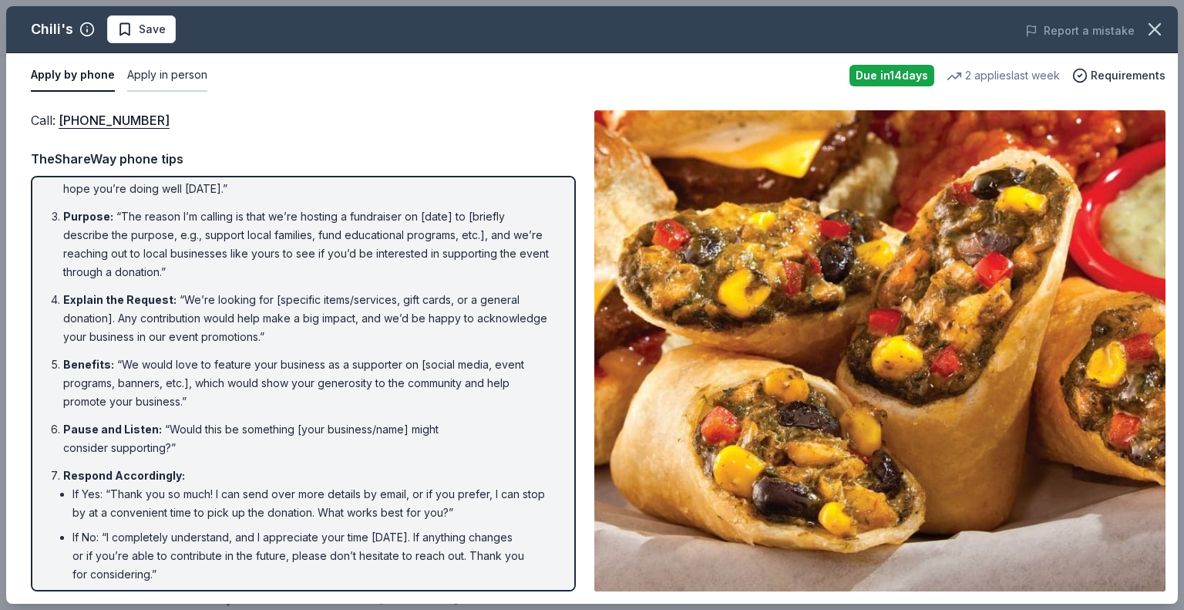
click at [188, 77] on button "Apply in person" at bounding box center [167, 75] width 80 height 32
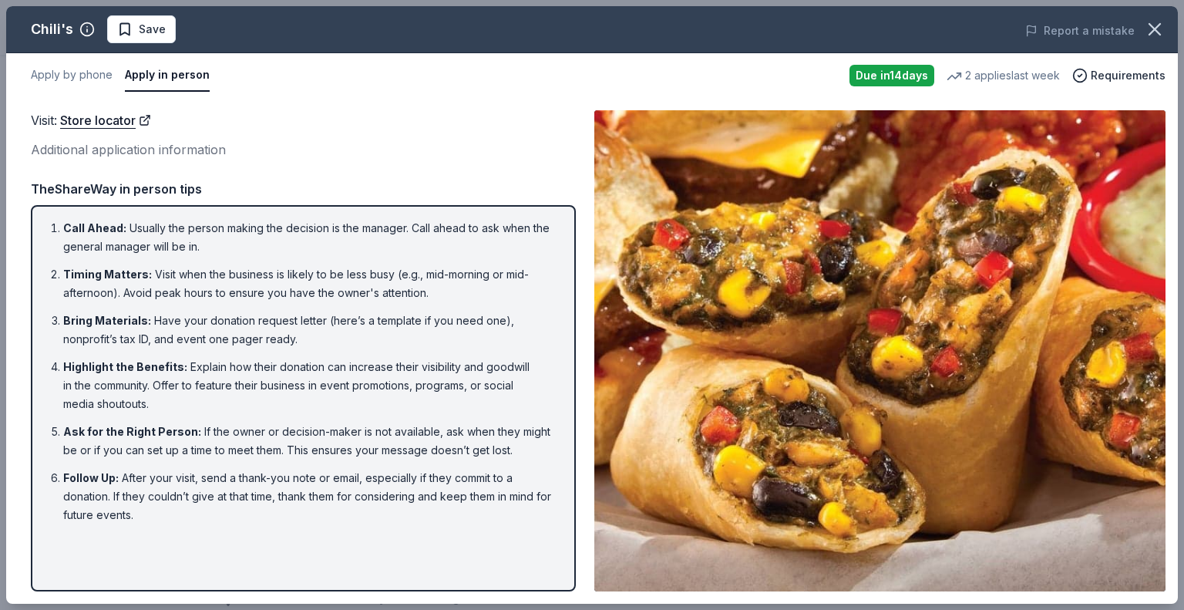
scroll to position [0, 0]
click at [76, 71] on button "Apply by phone" at bounding box center [72, 75] width 82 height 32
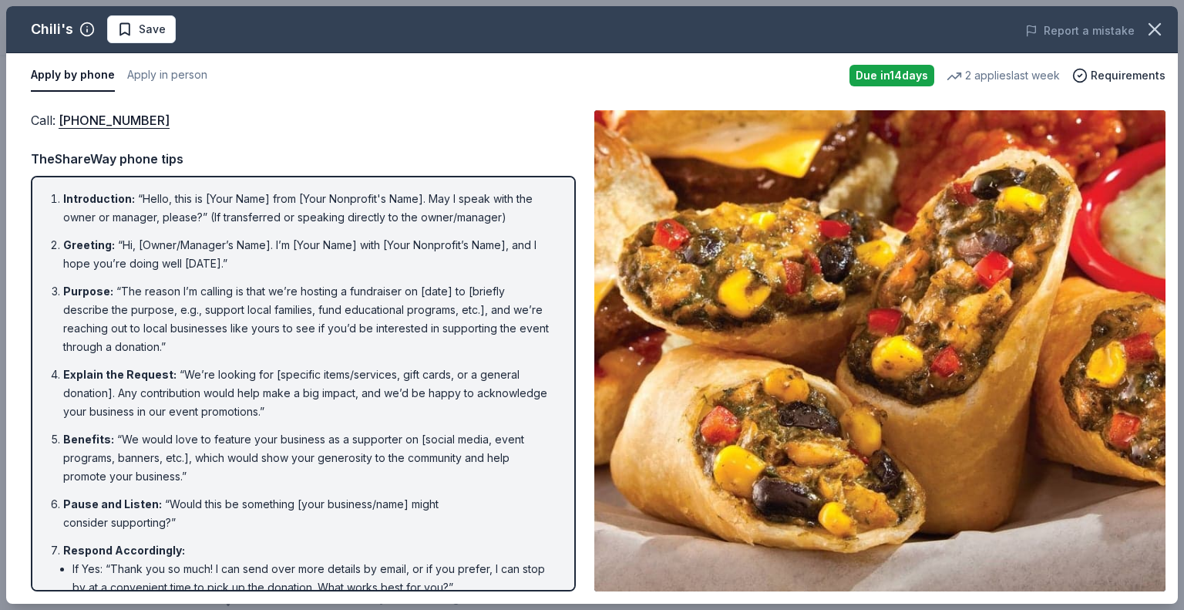
click at [306, 89] on div "Apply by phone Apply in person" at bounding box center [434, 75] width 806 height 32
click at [469, 129] on div "Call : (559) 432-3711" at bounding box center [303, 120] width 545 height 20
click at [191, 76] on button "Apply in person" at bounding box center [167, 75] width 80 height 32
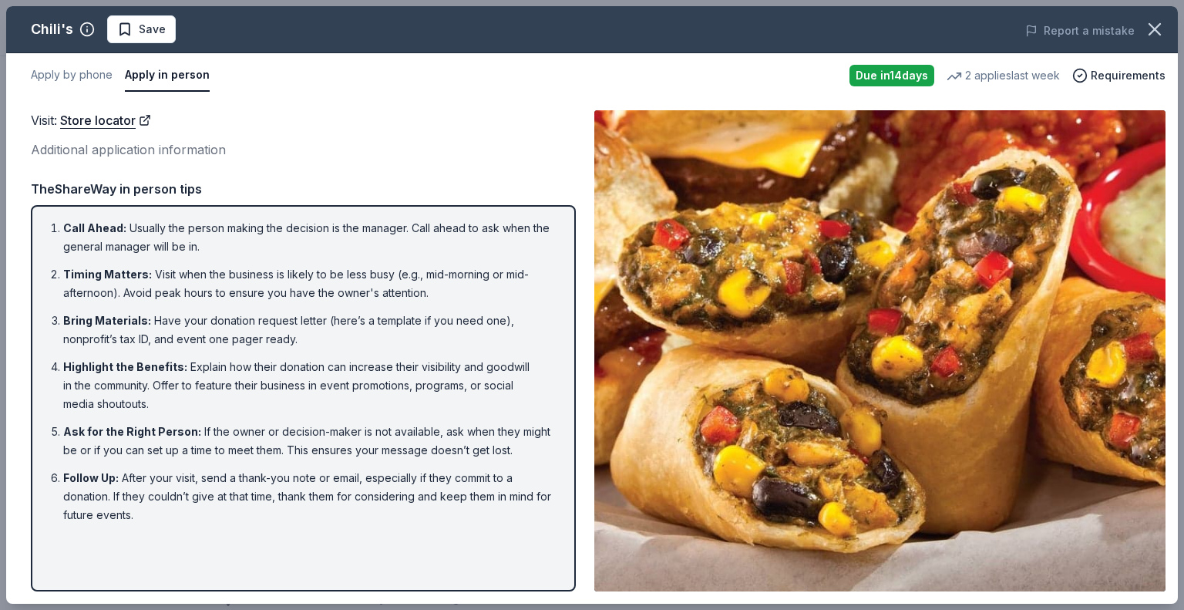
click at [297, 133] on div "Visit : Store locator Additional application information" at bounding box center [303, 135] width 545 height 50
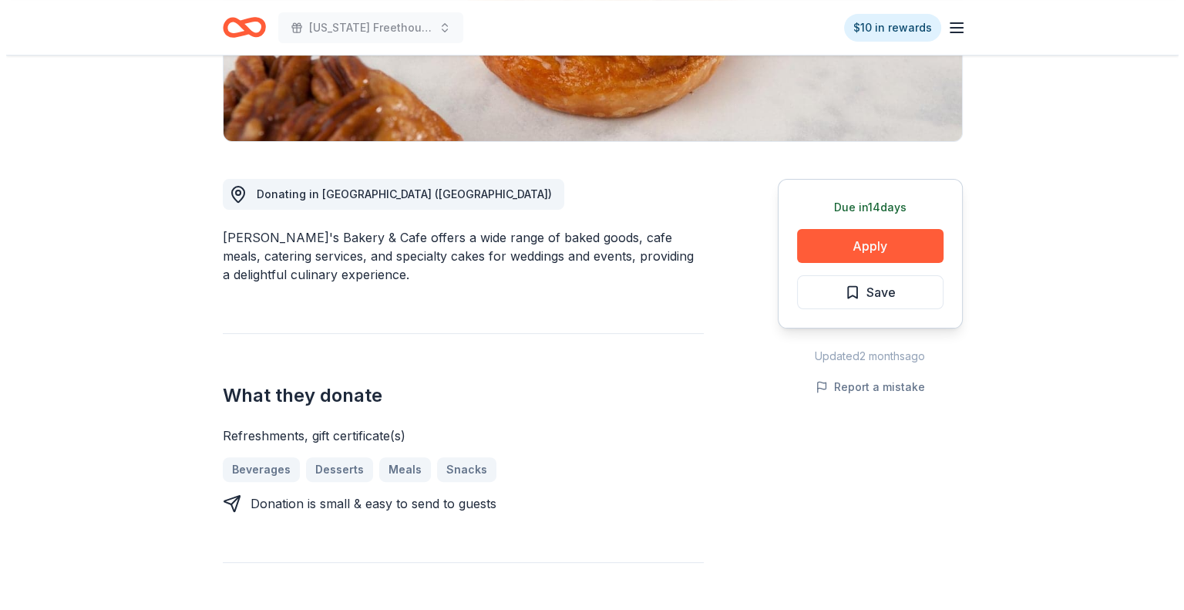
scroll to position [330, 0]
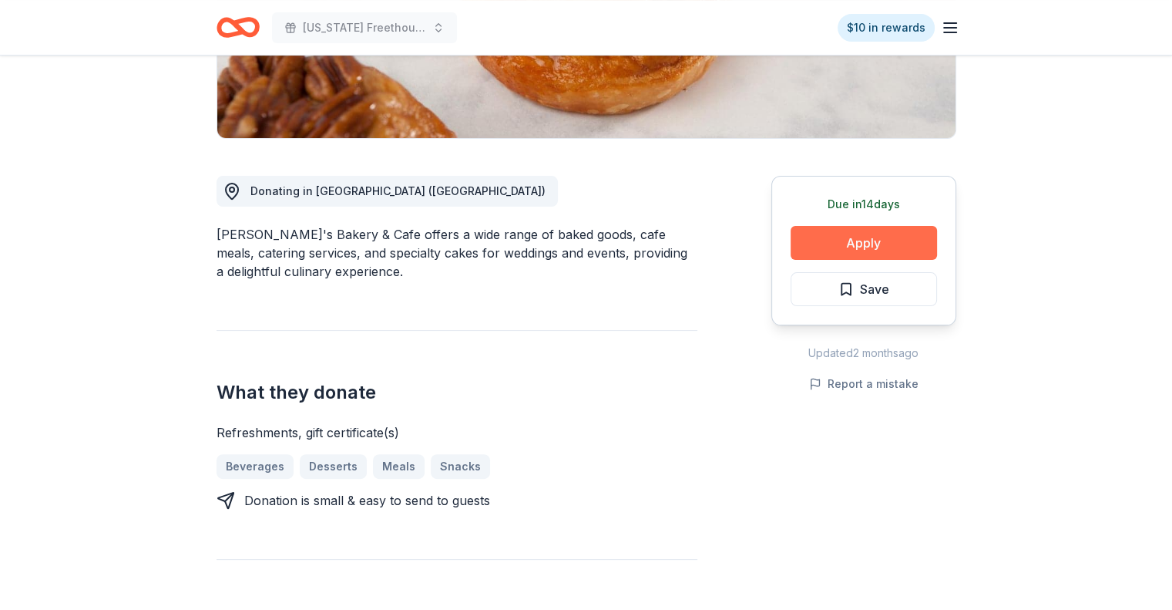
click at [874, 241] on button "Apply" at bounding box center [864, 243] width 146 height 34
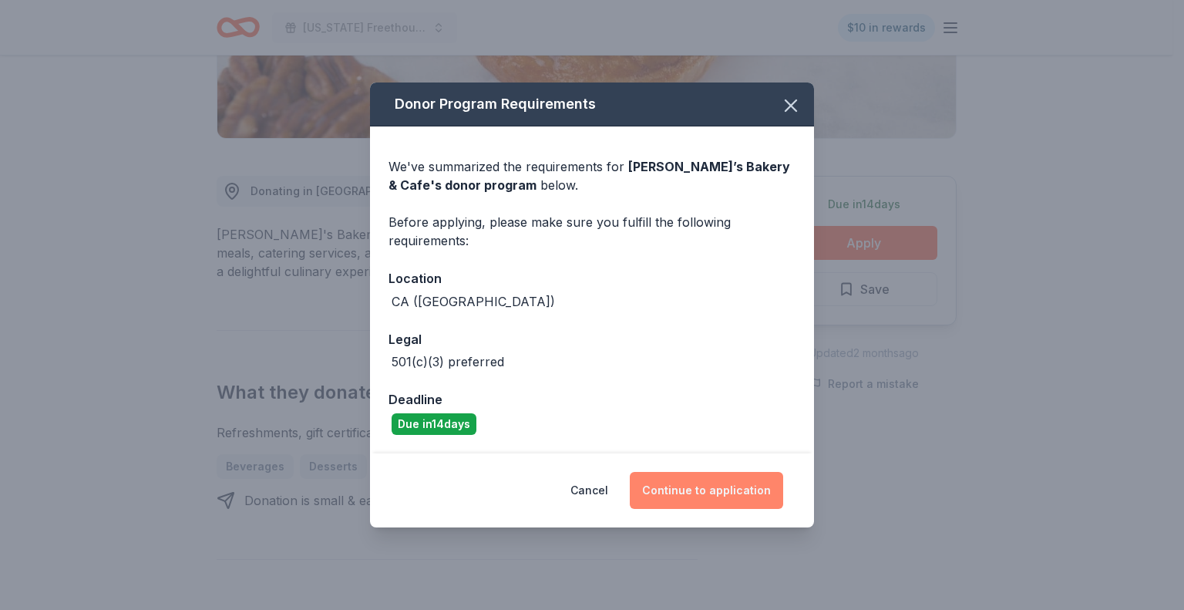
click at [726, 478] on button "Continue to application" at bounding box center [706, 490] width 153 height 37
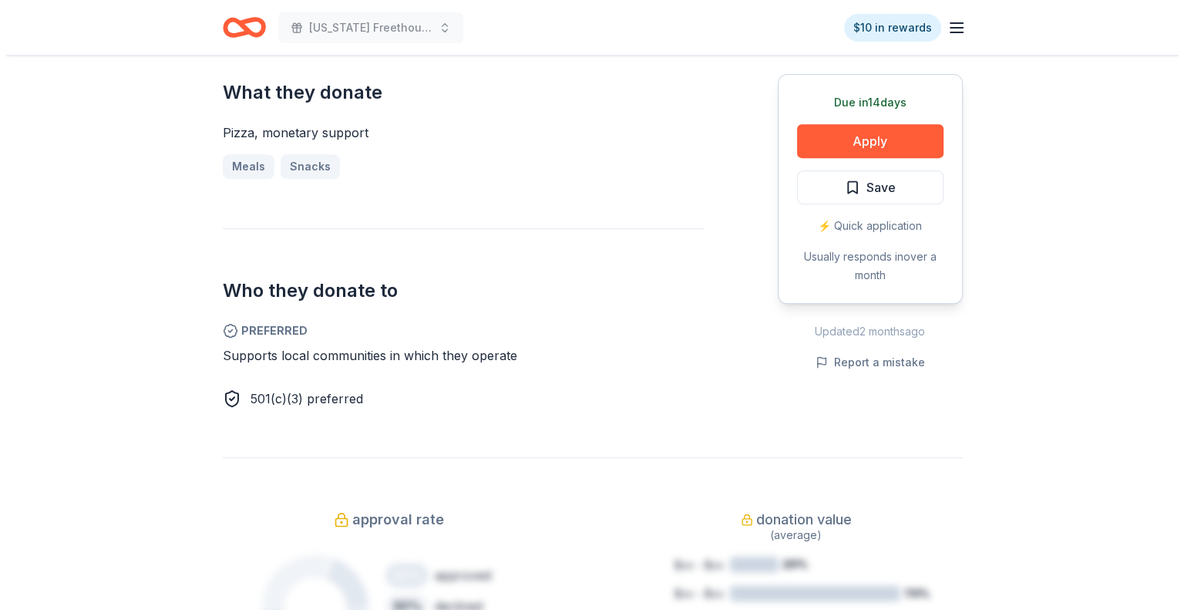
scroll to position [594, 0]
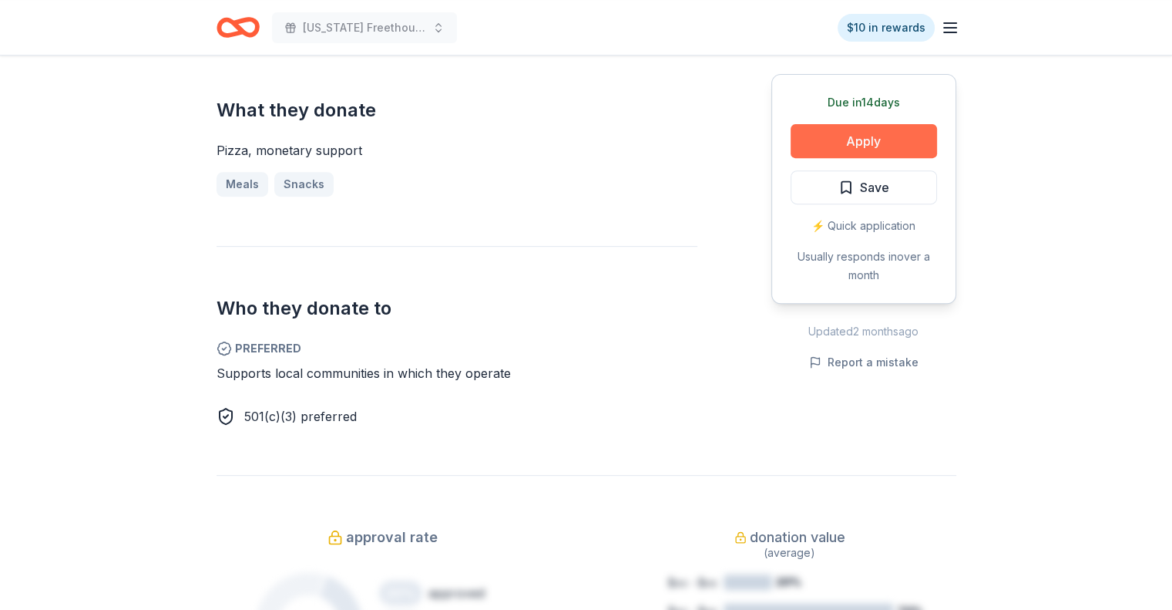
click at [899, 147] on button "Apply" at bounding box center [864, 141] width 146 height 34
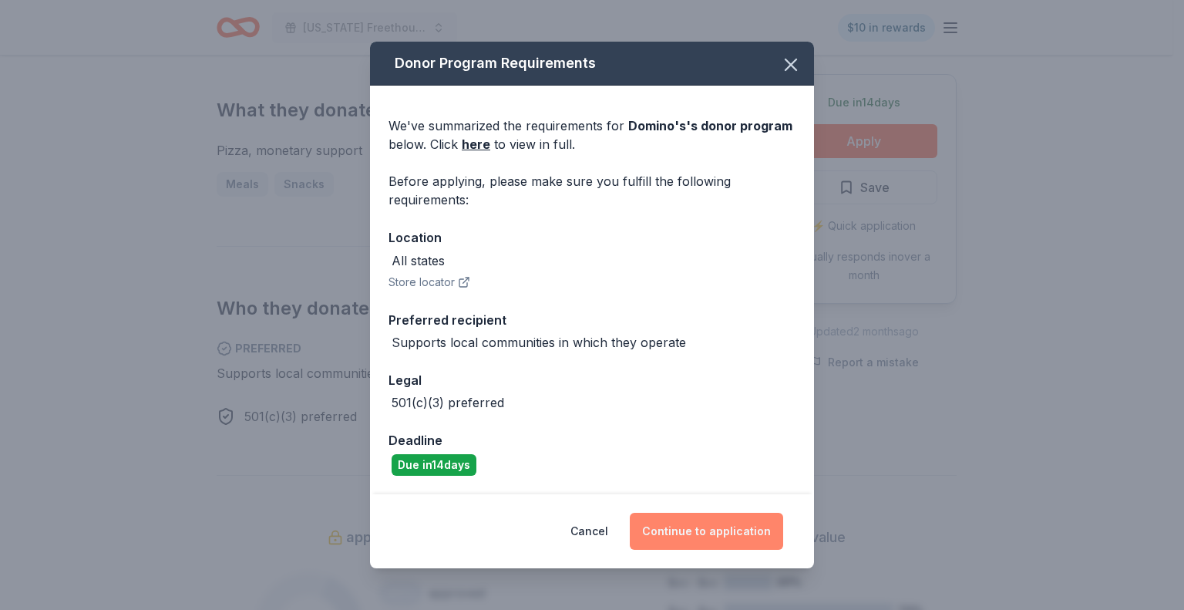
click at [742, 530] on button "Continue to application" at bounding box center [706, 531] width 153 height 37
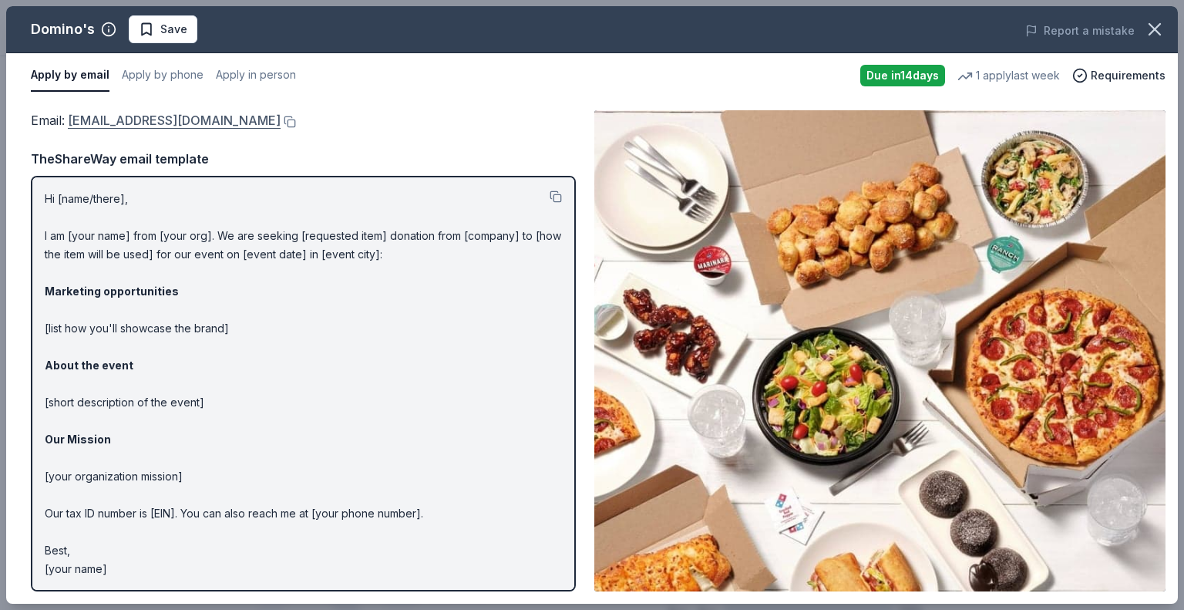
click at [224, 118] on link "[EMAIL_ADDRESS][DOMAIN_NAME]" at bounding box center [174, 120] width 213 height 20
click at [221, 118] on link "[EMAIL_ADDRESS][DOMAIN_NAME]" at bounding box center [174, 120] width 213 height 20
click at [364, 107] on div "Email : [EMAIL_ADDRESS][DOMAIN_NAME] Email : [EMAIL_ADDRESS][DOMAIN_NAME] TheSh…" at bounding box center [592, 351] width 1172 height 506
